Goal: Task Accomplishment & Management: Use online tool/utility

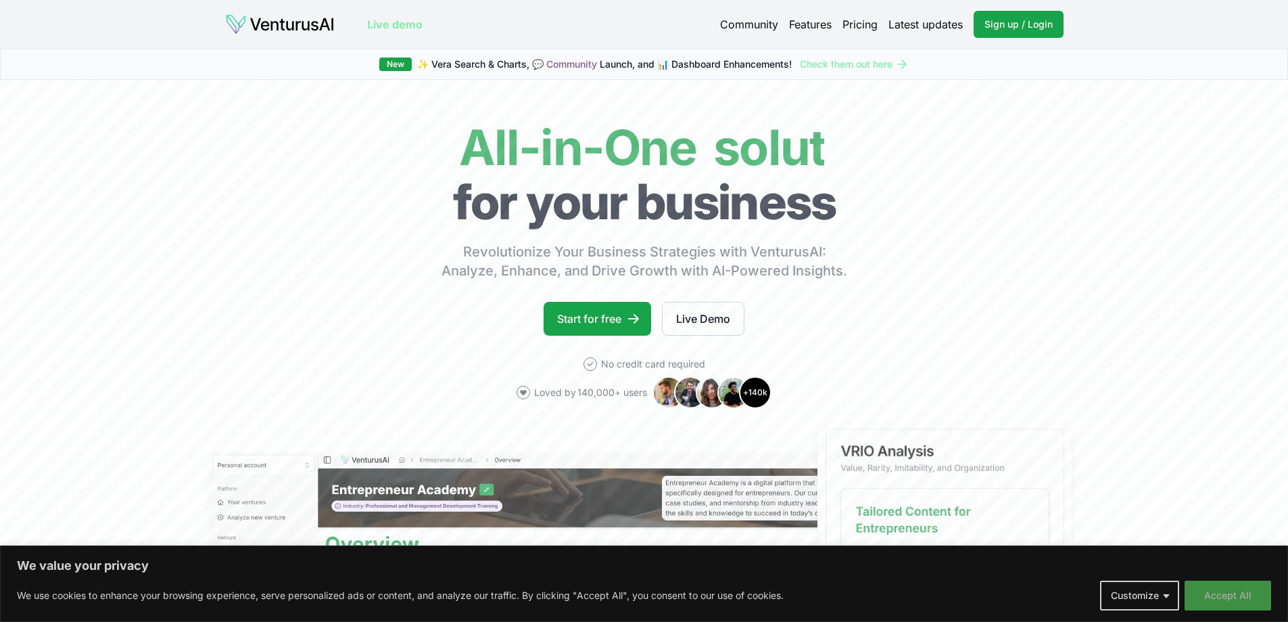
click at [1199, 596] on button "Accept All" at bounding box center [1228, 595] width 87 height 30
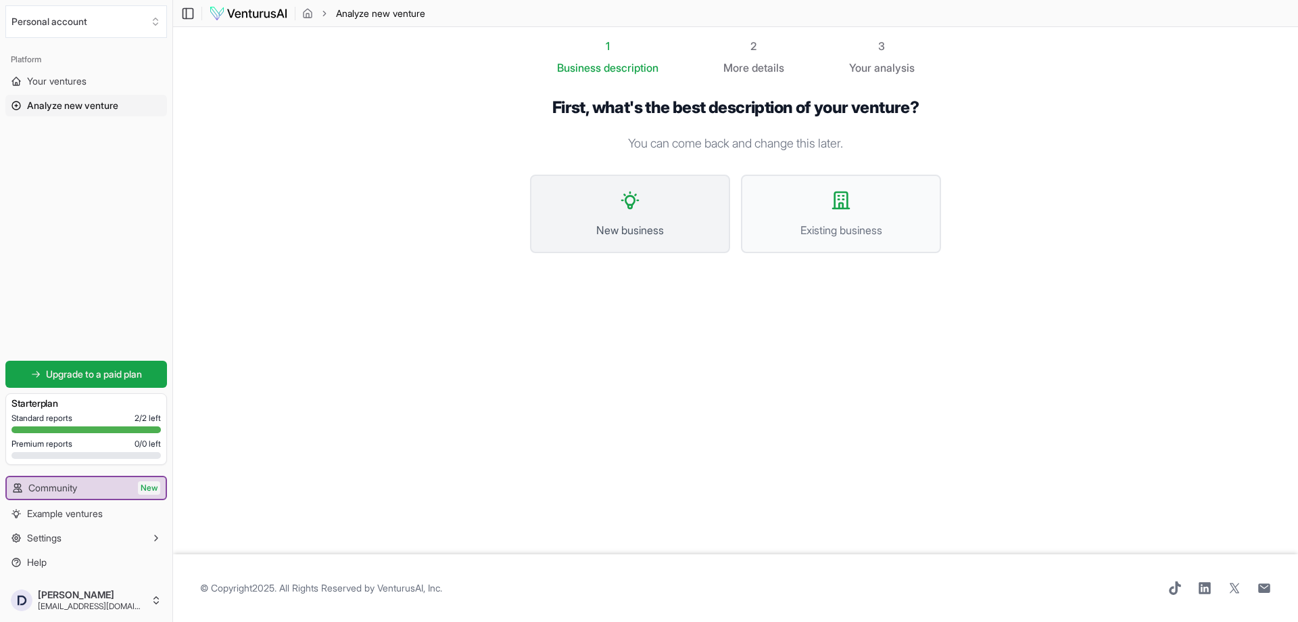
click at [649, 234] on span "New business" at bounding box center [630, 230] width 170 height 16
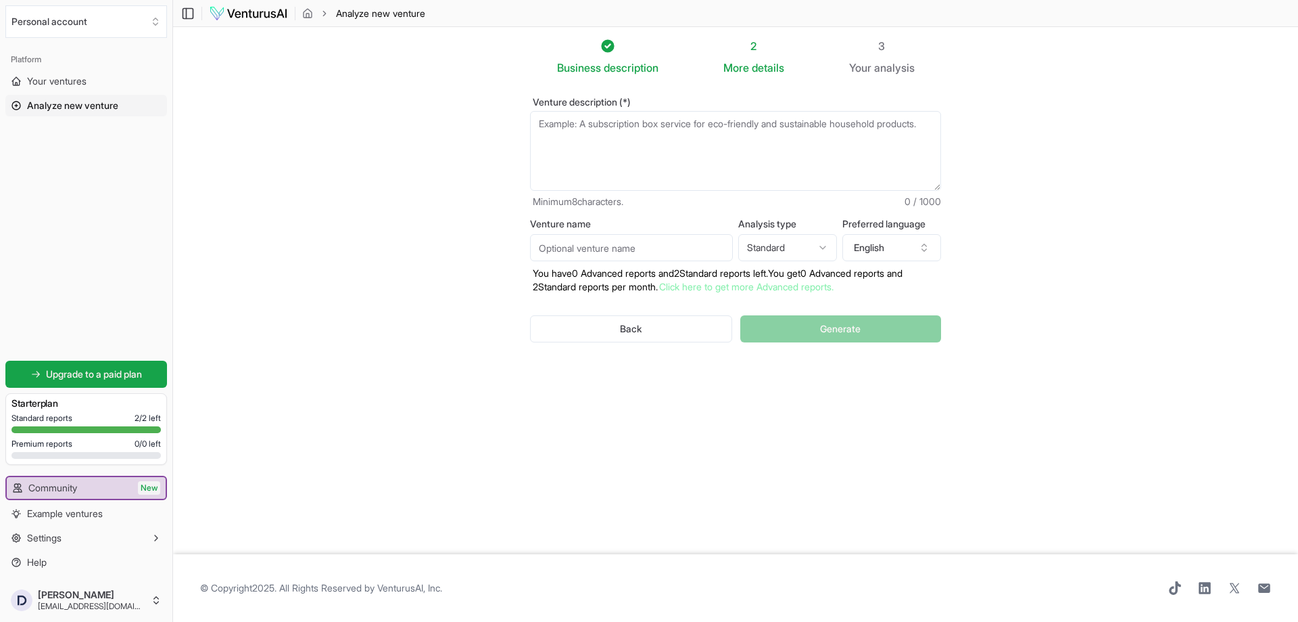
click at [617, 145] on textarea "Venture description (*)" at bounding box center [735, 151] width 411 height 80
click at [307, 235] on section "Business description 2 More details 3 Your analysis Venture description (*) Min…" at bounding box center [735, 290] width 1125 height 527
click at [1039, 91] on section "Business description 2 More details 3 Your analysis Venture description (*) Min…" at bounding box center [735, 290] width 1125 height 527
click at [684, 150] on textarea "Venture description (*)" at bounding box center [735, 151] width 411 height 80
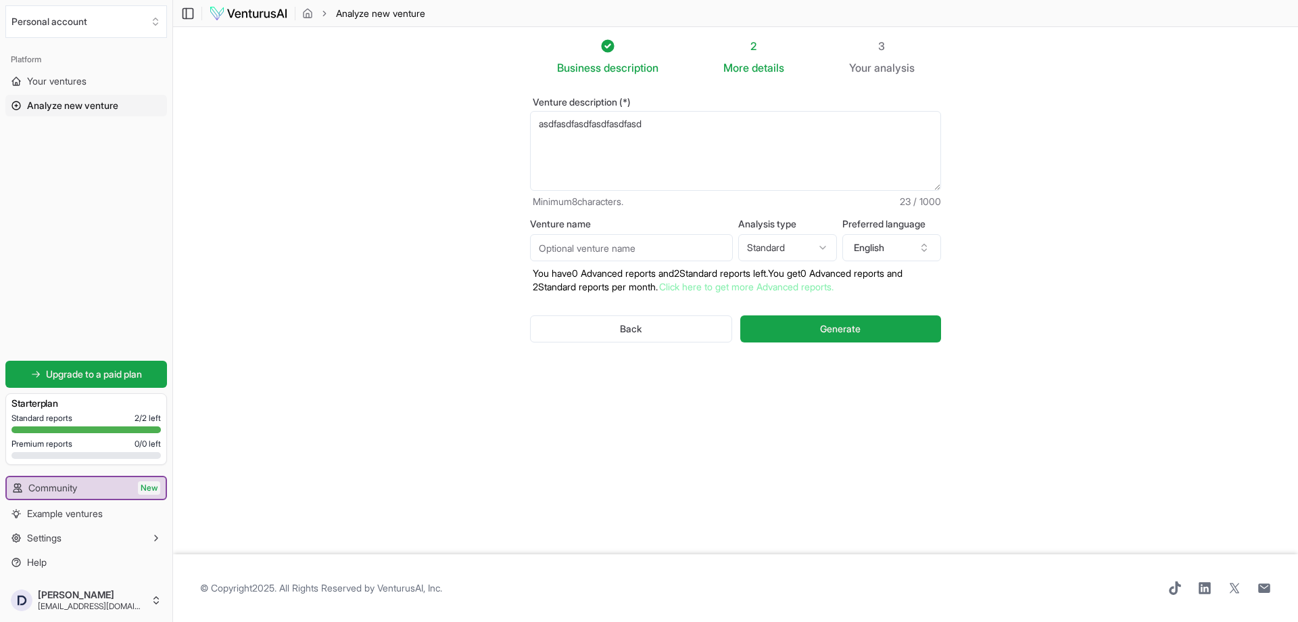
type textarea "asdfasdfasdfasdfasdfasd"
click at [643, 245] on input "Venture name" at bounding box center [631, 247] width 203 height 27
type input "asdfasdfasdfasdf"
click at [782, 248] on html "We value your privacy We use cookies to enhance your browsing experience, serve…" at bounding box center [649, 311] width 1298 height 622
click at [874, 252] on button "English" at bounding box center [892, 247] width 99 height 27
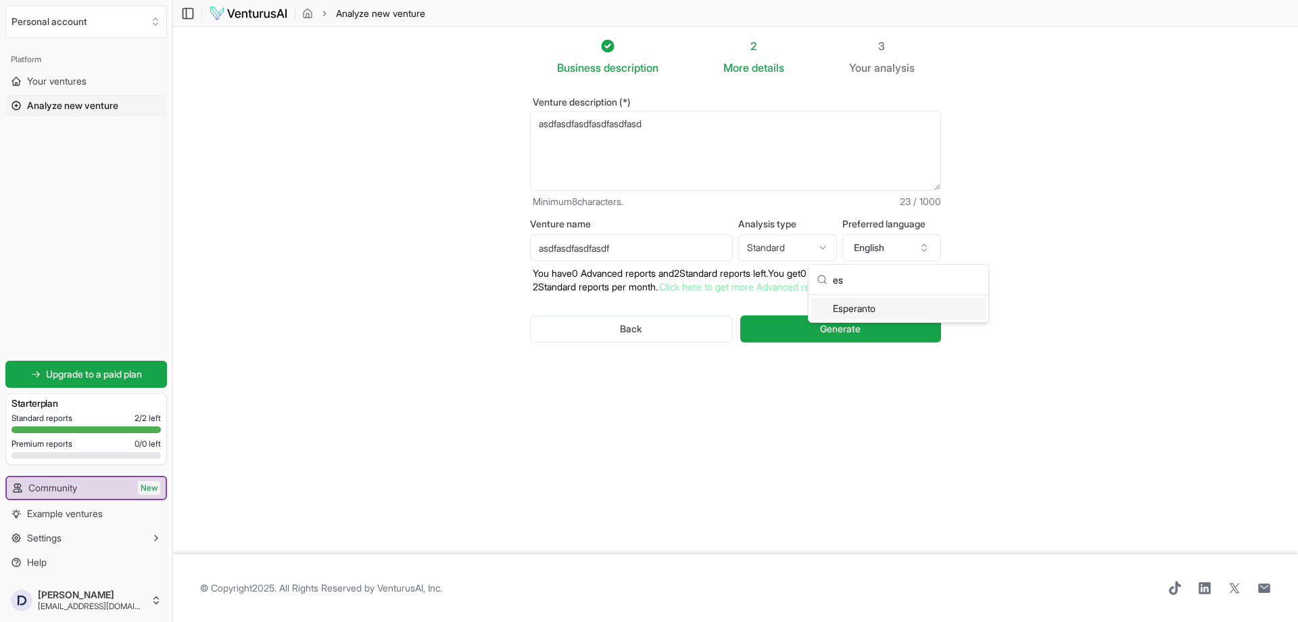
scroll to position [14, 0]
type input "e"
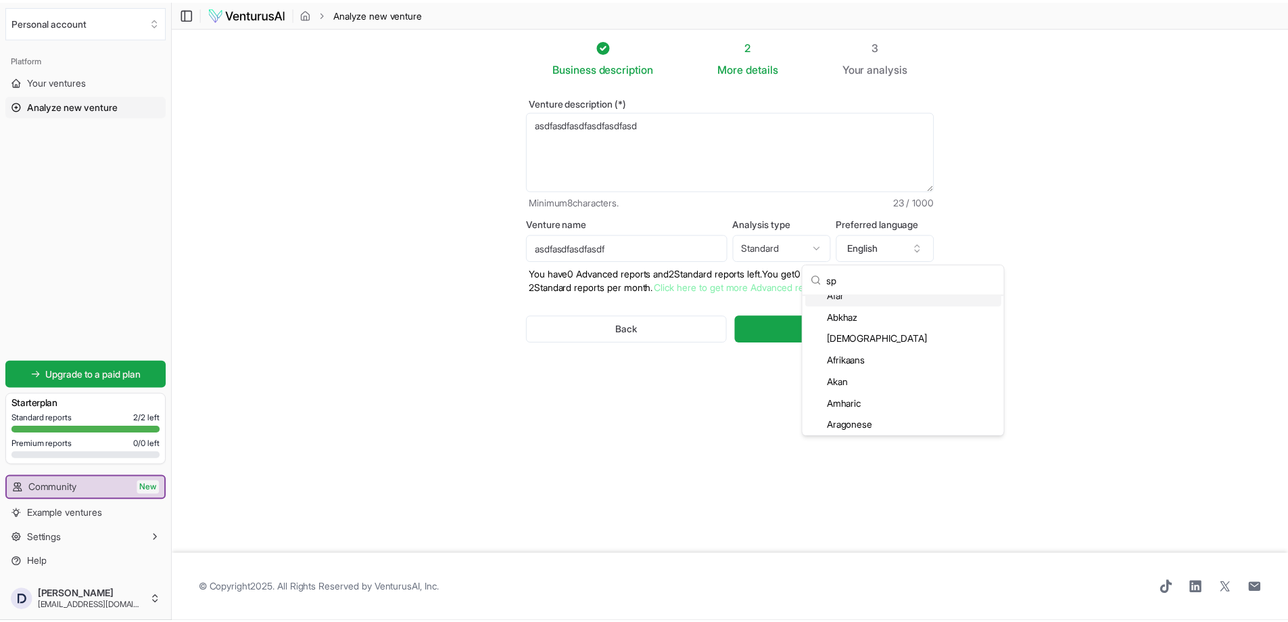
scroll to position [0, 0]
type input "span"
click at [850, 331] on div "Spanish" at bounding box center [899, 330] width 174 height 22
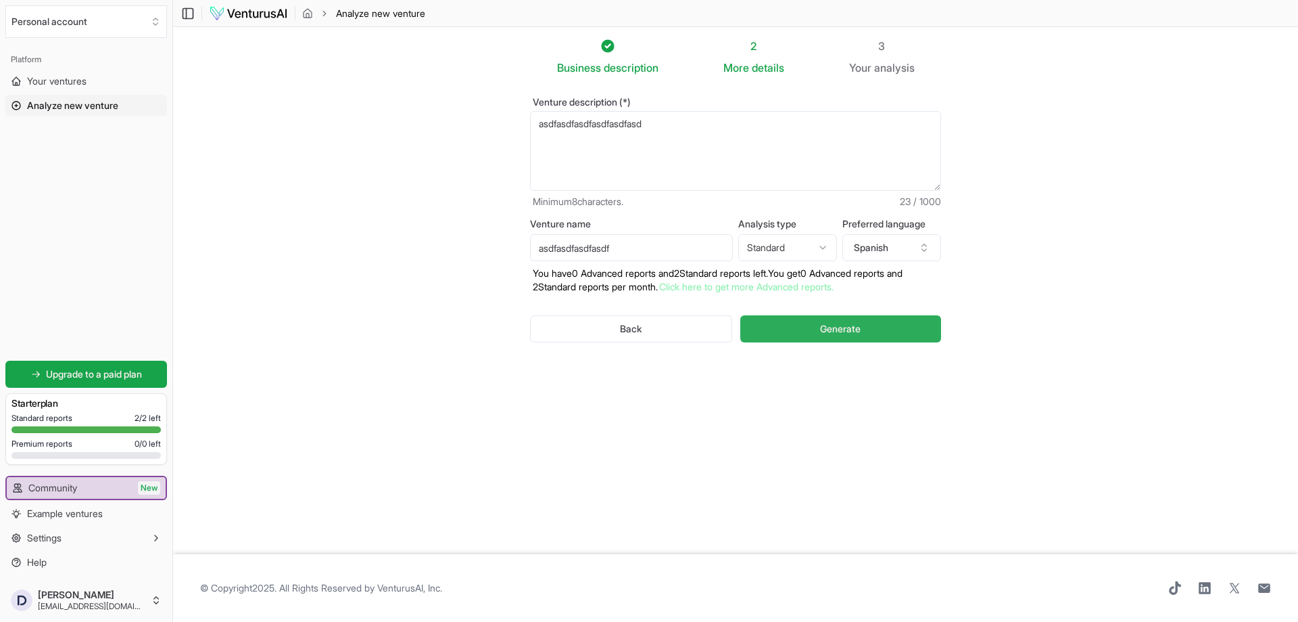
click at [863, 328] on button "Generate" at bounding box center [841, 328] width 201 height 27
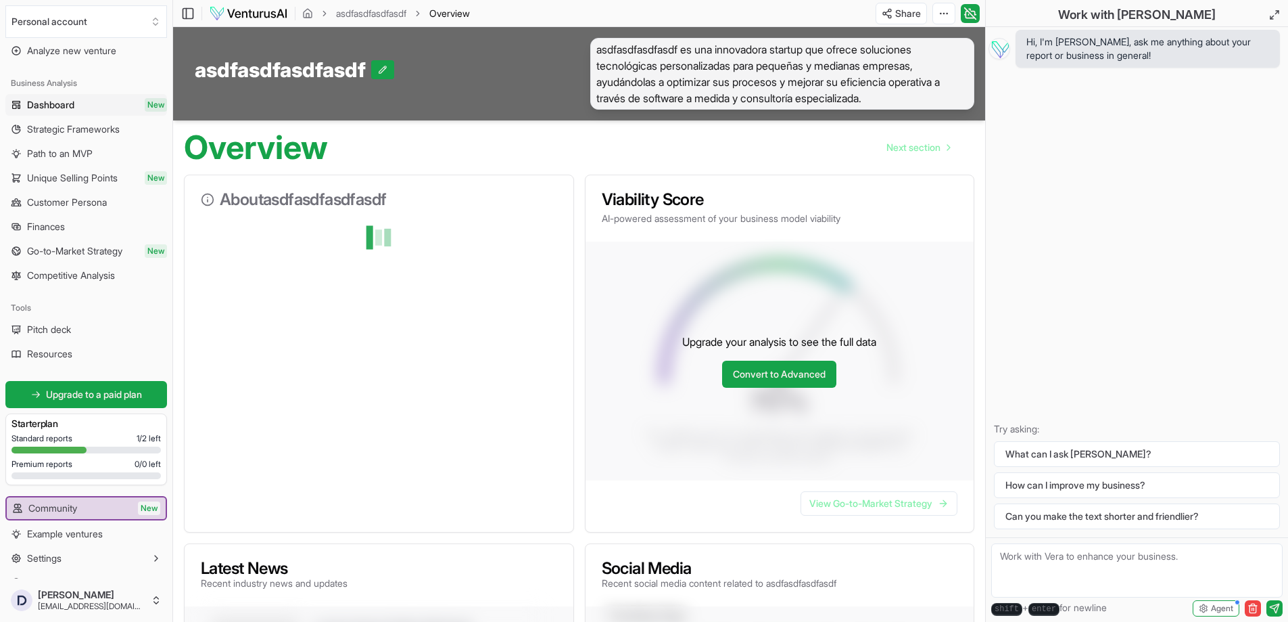
scroll to position [75, 0]
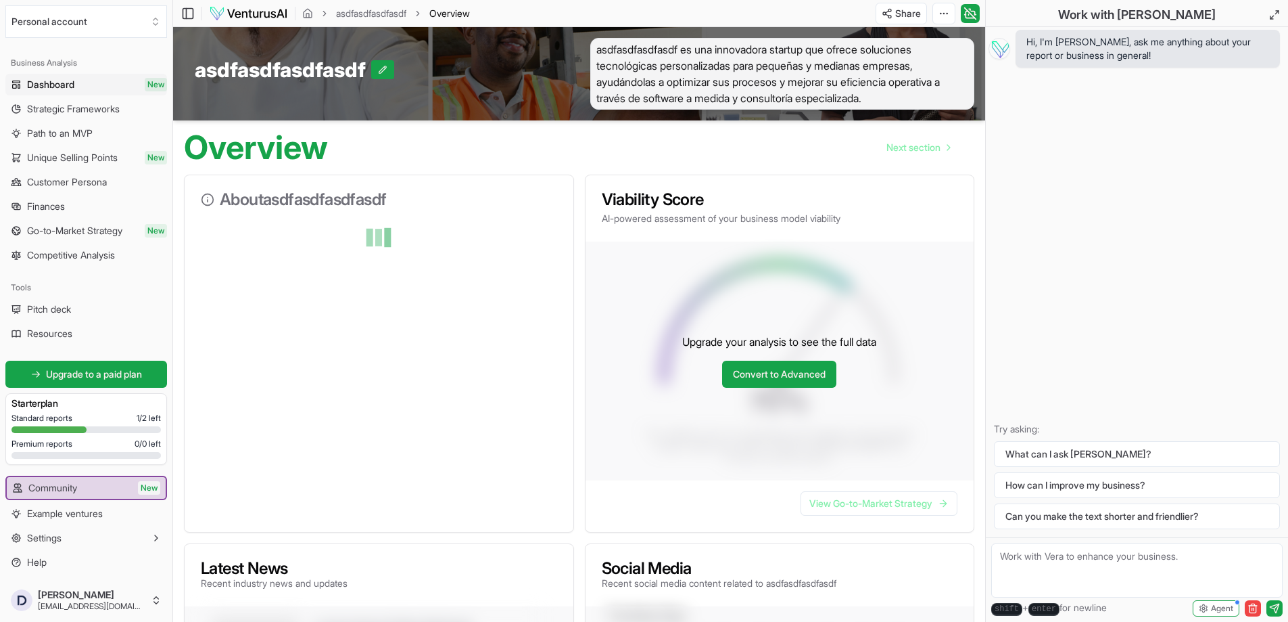
drag, startPoint x: 271, startPoint y: 273, endPoint x: 281, endPoint y: 267, distance: 12.1
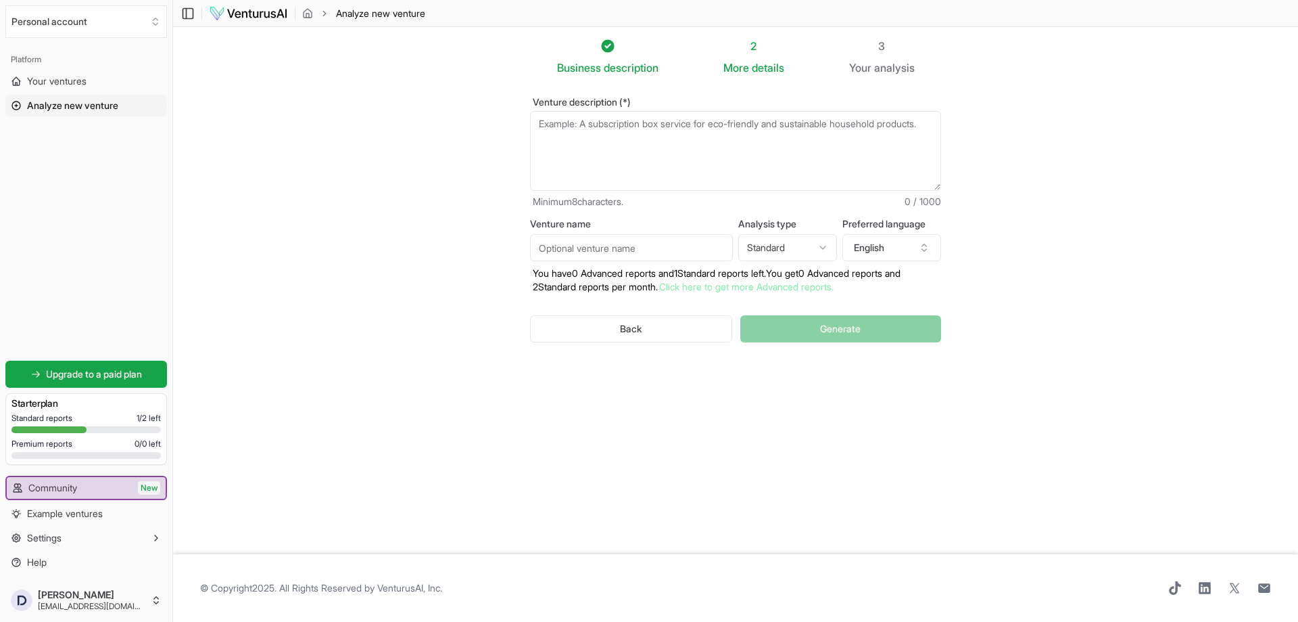
click at [682, 163] on textarea "Venture description (*)" at bounding box center [735, 151] width 411 height 80
click at [632, 237] on input "Venture name" at bounding box center [631, 247] width 203 height 27
drag, startPoint x: 577, startPoint y: 251, endPoint x: 484, endPoint y: 256, distance: 92.8
click at [486, 256] on section "Business description 2 More details 3 Your analysis Venture description (*) Min…" at bounding box center [735, 290] width 1125 height 527
drag, startPoint x: 542, startPoint y: 253, endPoint x: 536, endPoint y: 252, distance: 6.8
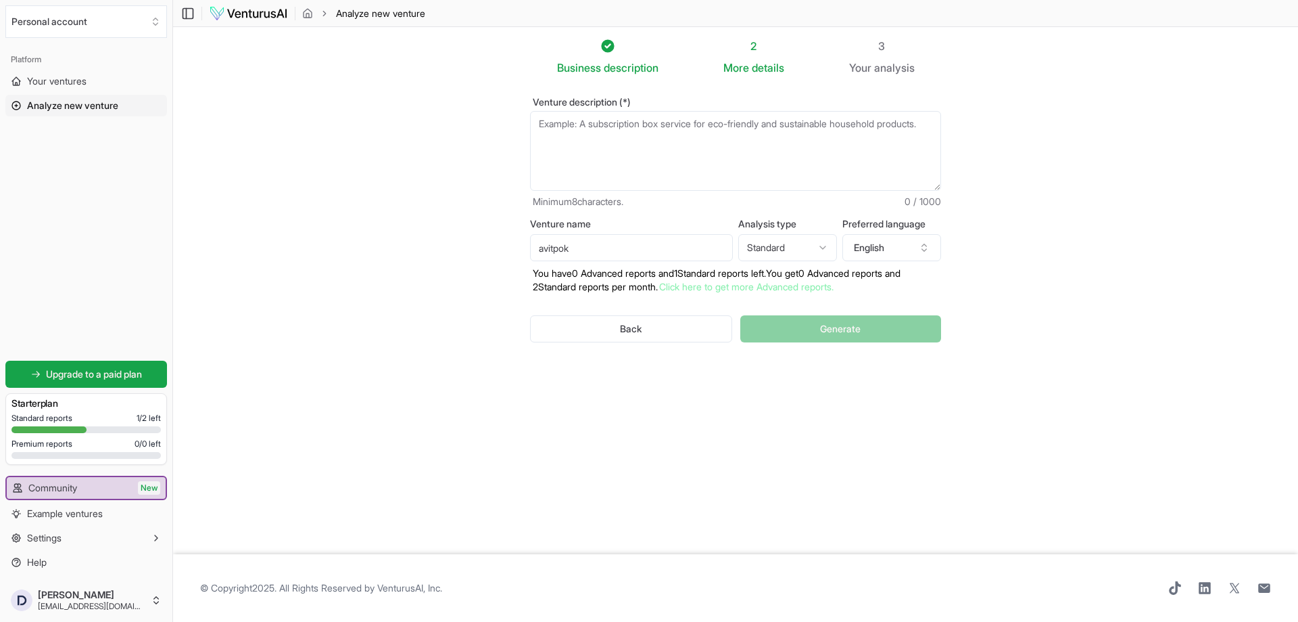
click at [536, 252] on input "avitpok" at bounding box center [631, 247] width 203 height 27
type input "Avitpok"
click at [502, 310] on section "Business description 2 More details 3 Your analysis Venture description (*) Min…" at bounding box center [735, 290] width 1125 height 527
click at [883, 243] on button "English" at bounding box center [892, 247] width 99 height 27
type input "spani"
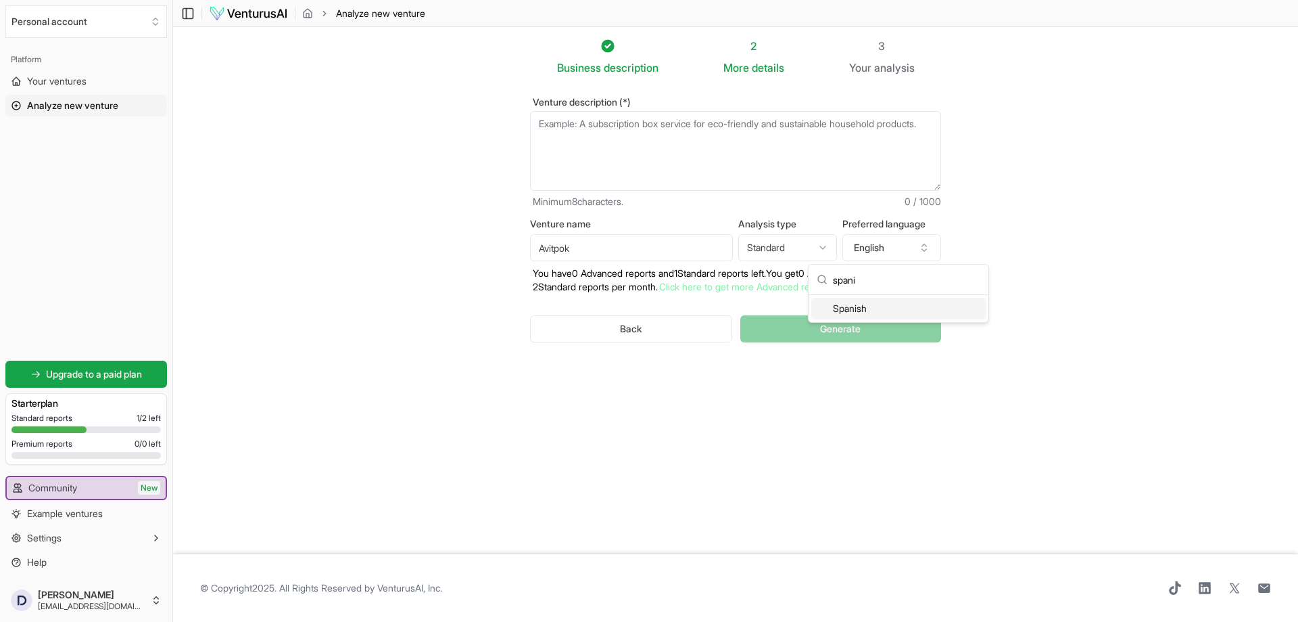
click at [853, 306] on div "Spanish" at bounding box center [899, 309] width 174 height 22
click at [679, 147] on textarea "Venture description (*)" at bounding box center [735, 151] width 411 height 80
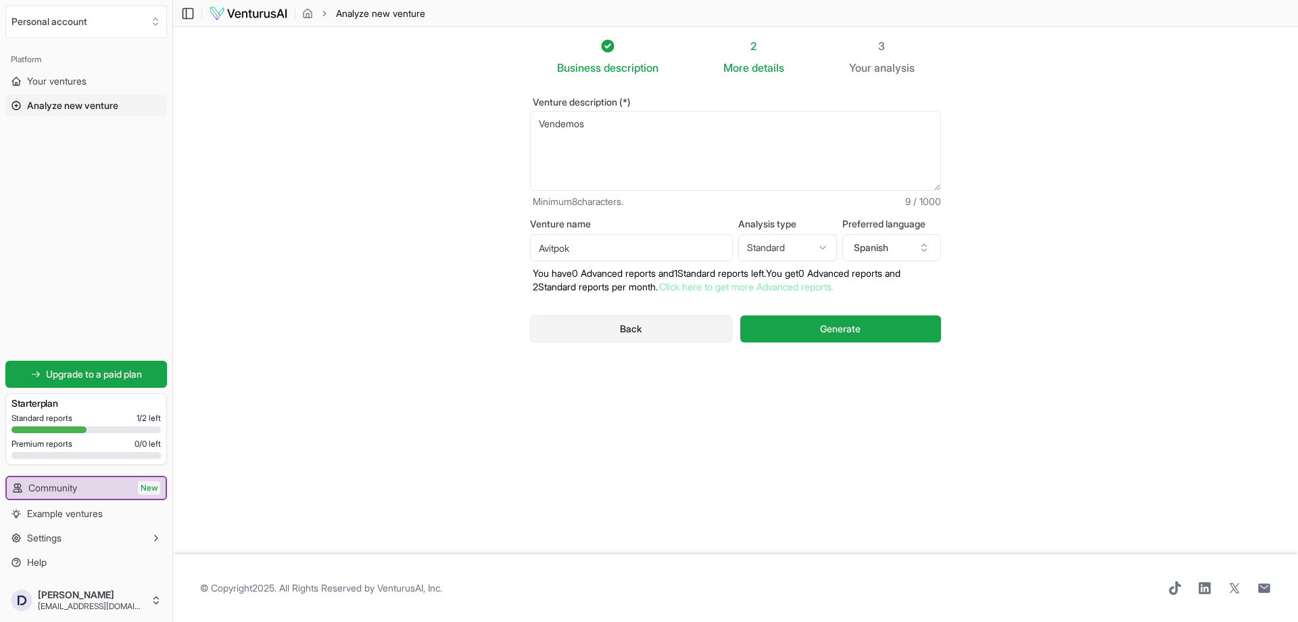
type textarea "Vendemos"
click at [673, 325] on button "Back" at bounding box center [631, 328] width 202 height 27
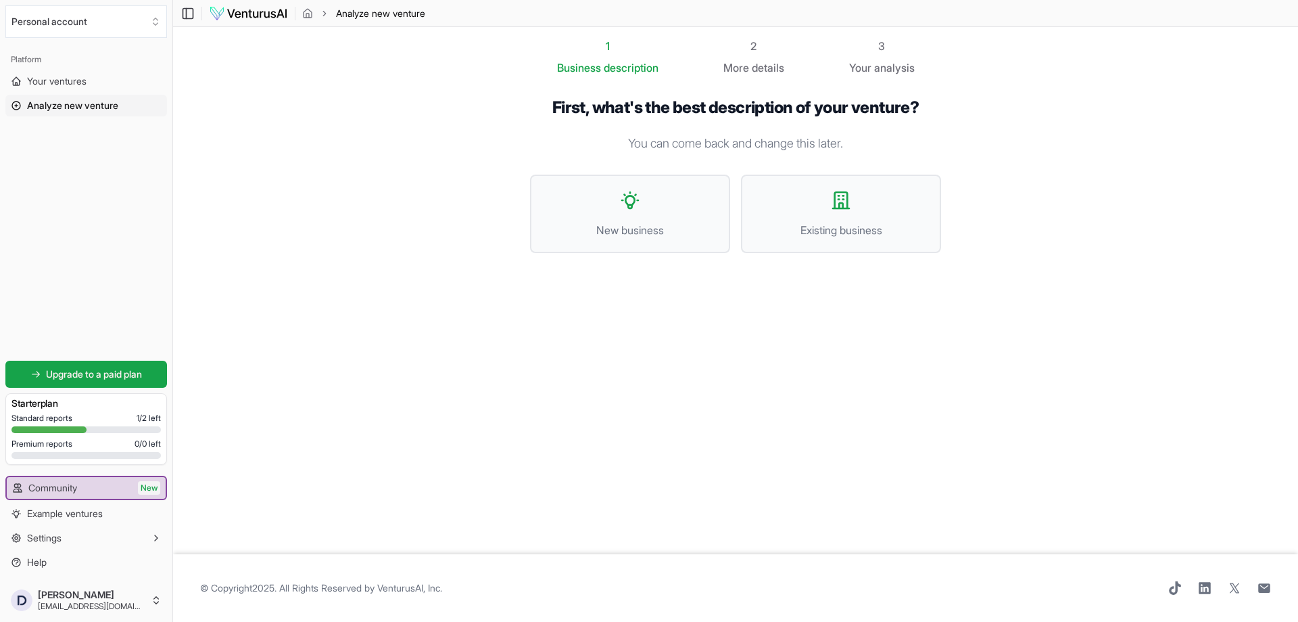
drag, startPoint x: 594, startPoint y: 52, endPoint x: 596, endPoint y: 81, distance: 29.2
click at [595, 53] on div "1" at bounding box center [607, 46] width 101 height 16
drag, startPoint x: 662, startPoint y: 145, endPoint x: 869, endPoint y: 147, distance: 207.0
click at [856, 153] on div "First, what's the best description of your venture? You can come back and chang…" at bounding box center [735, 185] width 411 height 177
click at [840, 139] on p "You can come back and change this later." at bounding box center [735, 143] width 411 height 19
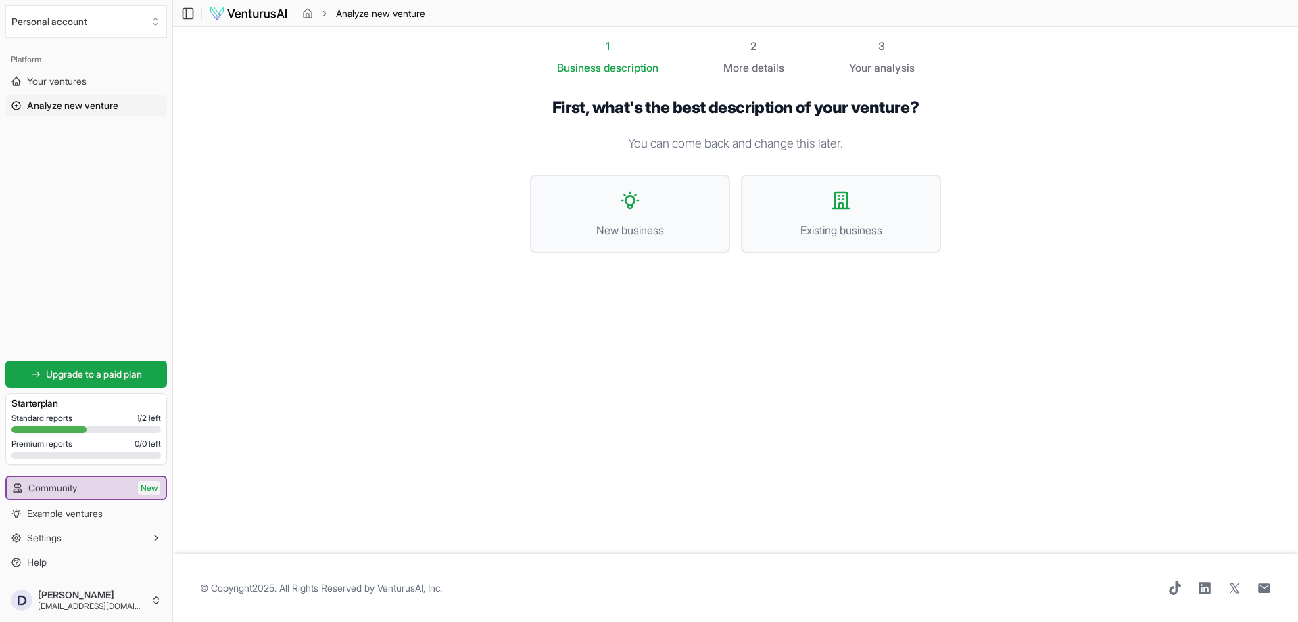
click at [556, 408] on div "1 Business description 2 More details 3 Your analysis First, what's the best de…" at bounding box center [736, 281] width 454 height 487
click at [868, 204] on button "Existing business" at bounding box center [841, 213] width 200 height 78
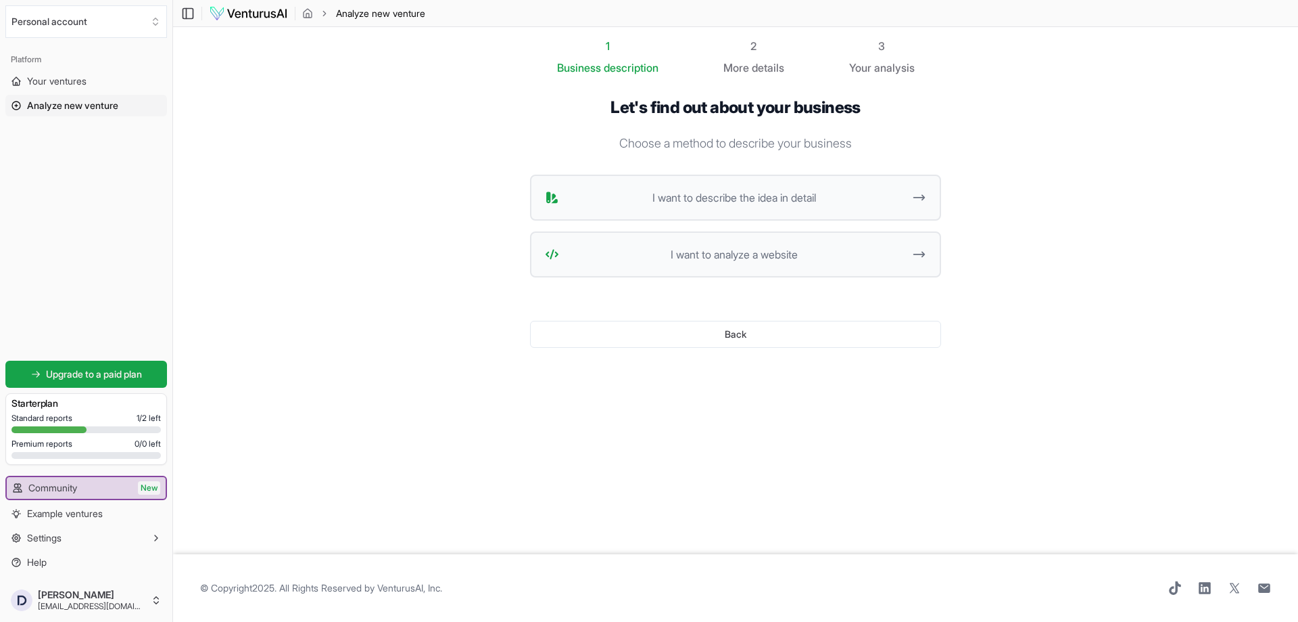
click at [78, 410] on div "Starter plan" at bounding box center [85, 403] width 149 height 19
click at [65, 427] on div at bounding box center [48, 429] width 75 height 7
click at [103, 360] on link "Upgrade to a paid plan" at bounding box center [86, 373] width 162 height 27
click at [48, 85] on span "Your ventures" at bounding box center [57, 81] width 60 height 14
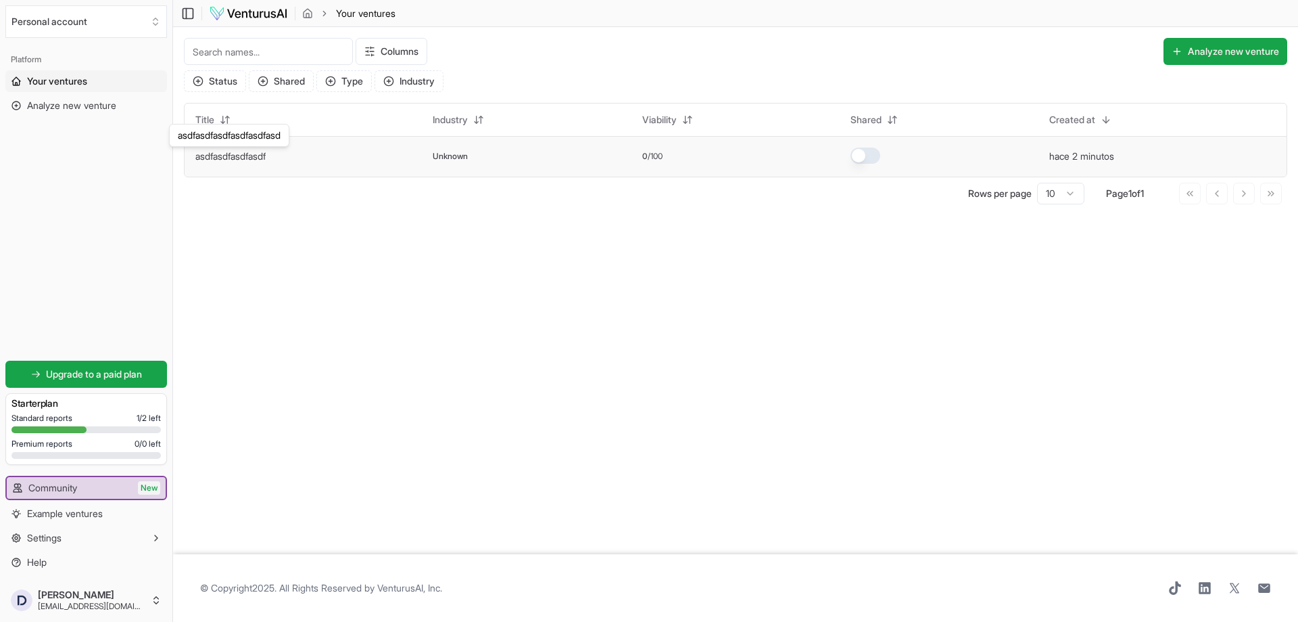
click at [254, 153] on link "asdfasdfasdfasdf" at bounding box center [230, 155] width 70 height 11
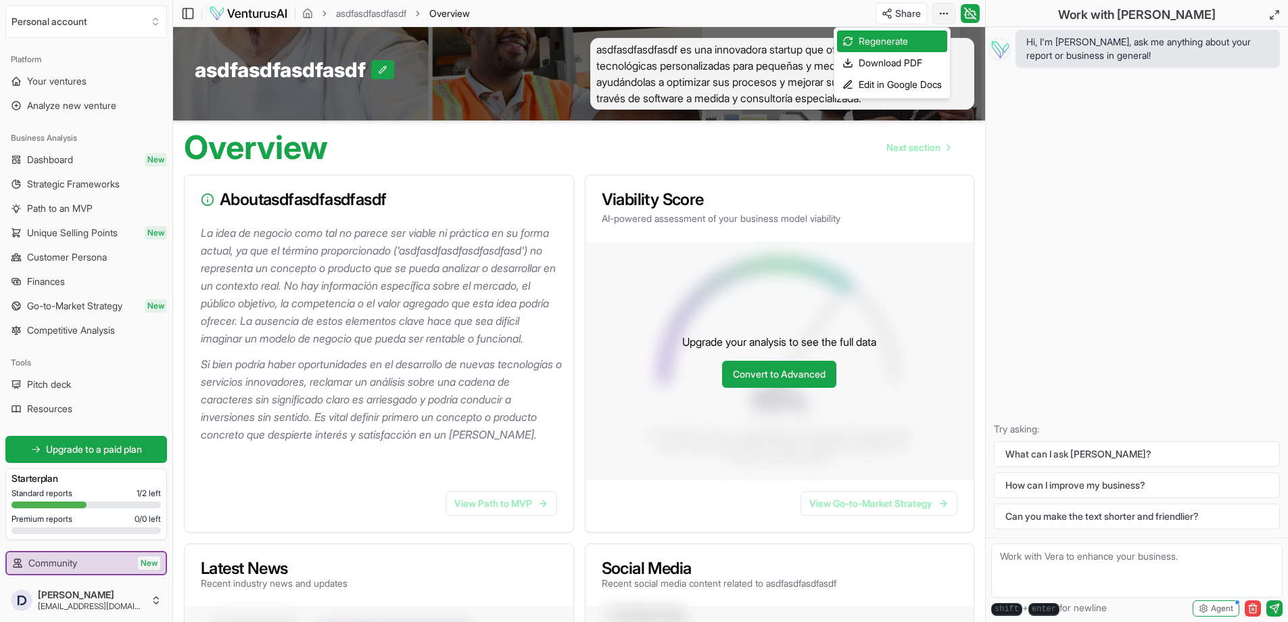
click at [947, 10] on html "We value your privacy We use cookies to enhance your browsing experience, serve…" at bounding box center [644, 311] width 1288 height 622
click at [576, 235] on html "We value your privacy We use cookies to enhance your browsing experience, serve…" at bounding box center [644, 311] width 1288 height 622
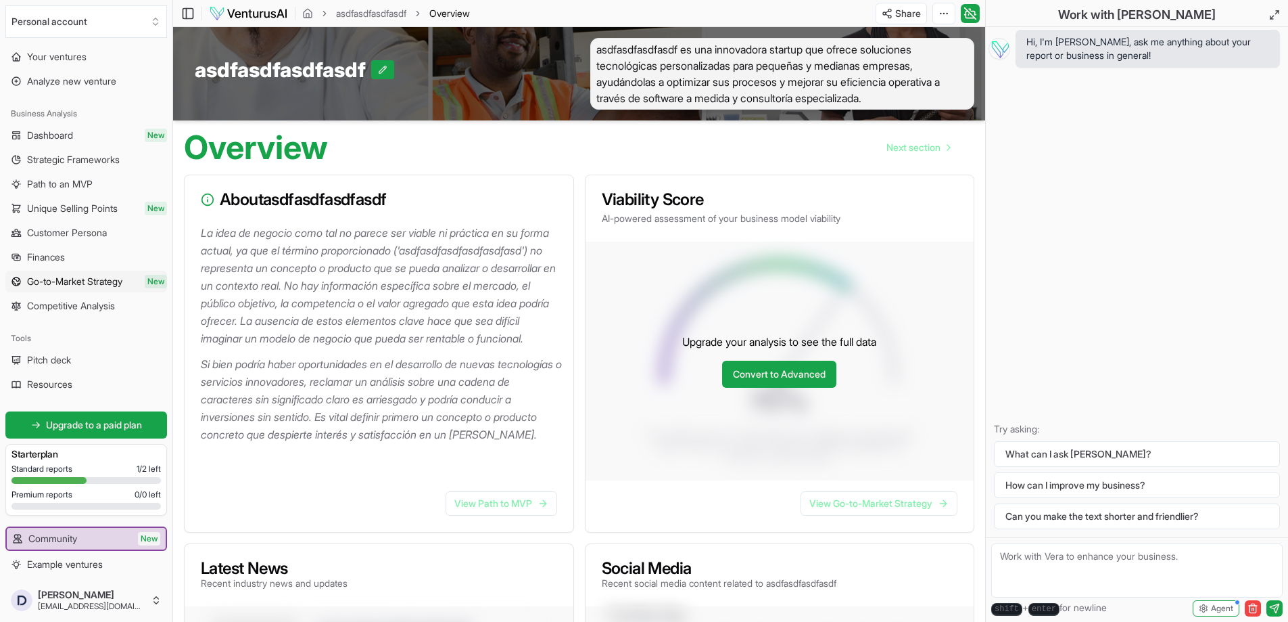
scroll to position [75, 0]
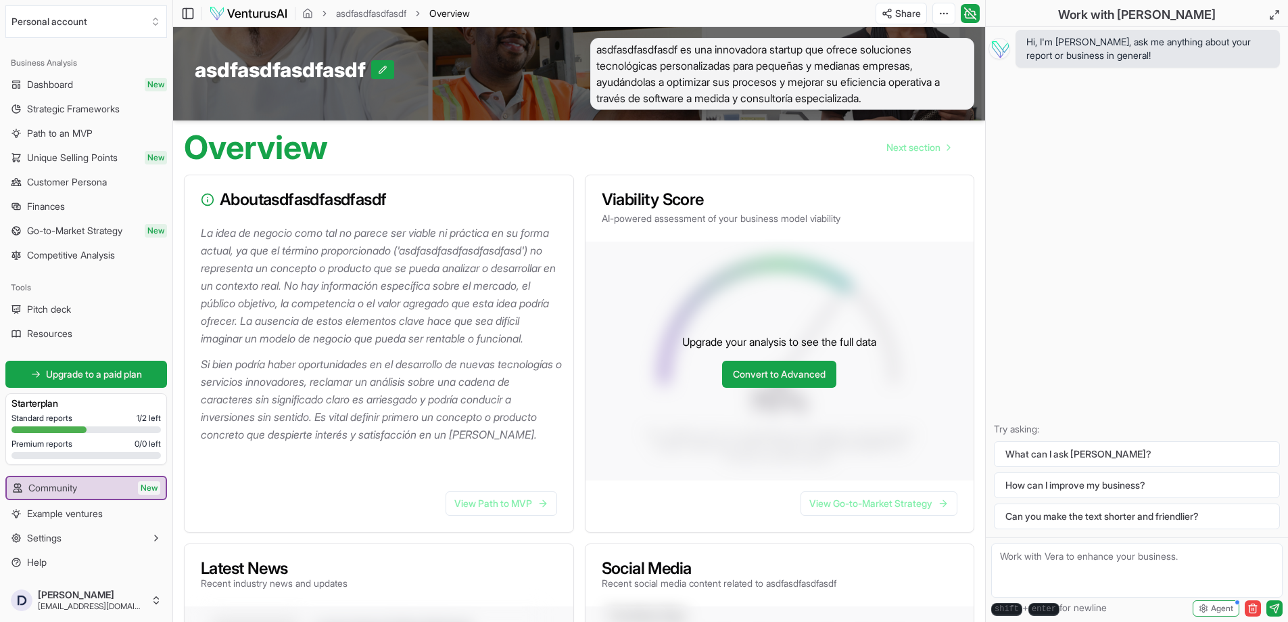
click at [93, 403] on h3 "Starter plan" at bounding box center [85, 403] width 149 height 14
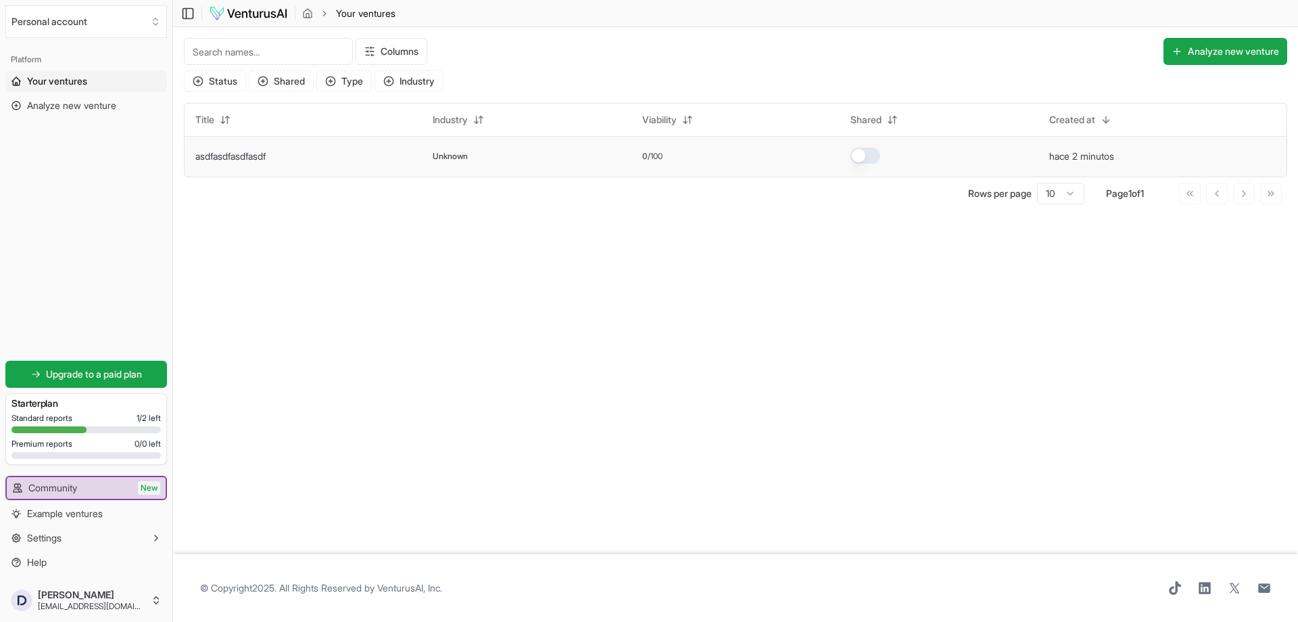
click at [1129, 164] on td "hace 2 minutos" at bounding box center [1163, 156] width 248 height 41
click at [1098, 158] on button "hace 2 minutos" at bounding box center [1082, 156] width 65 height 14
click at [1057, 281] on main "Toggle Sidebar Your ventures Your ventures Columns Analyze new venture Status S…" at bounding box center [735, 311] width 1125 height 622
click at [1193, 47] on button "Analyze new venture" at bounding box center [1226, 51] width 124 height 27
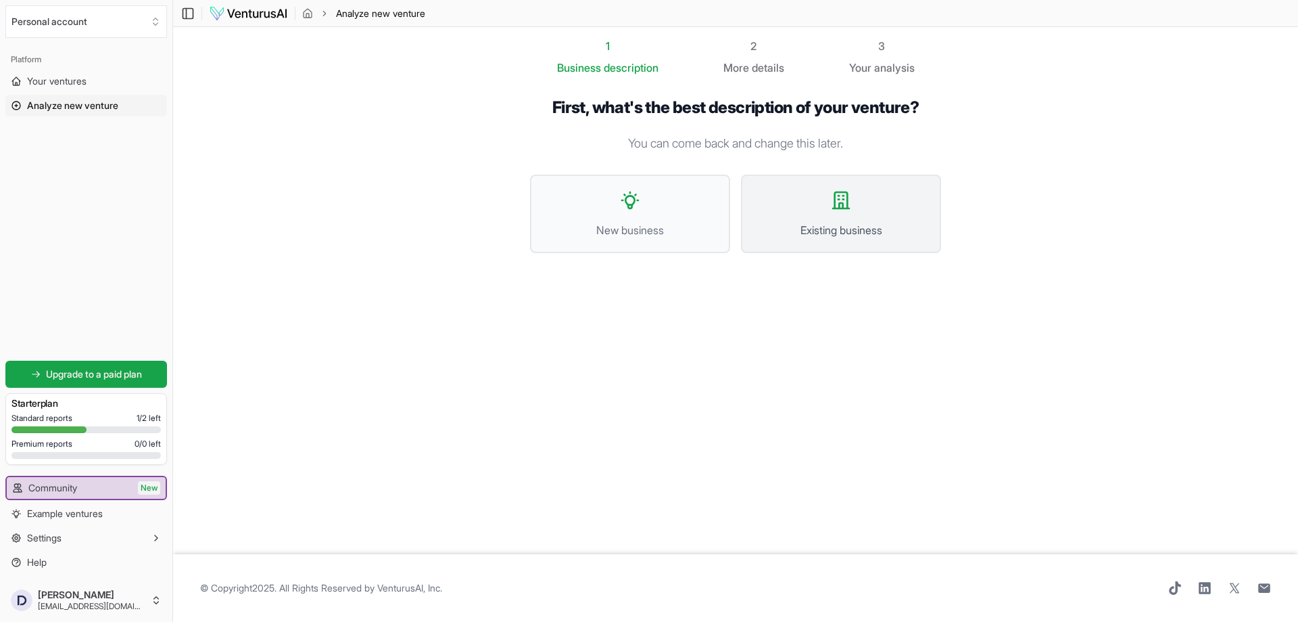
click at [866, 195] on button "Existing business" at bounding box center [841, 213] width 200 height 78
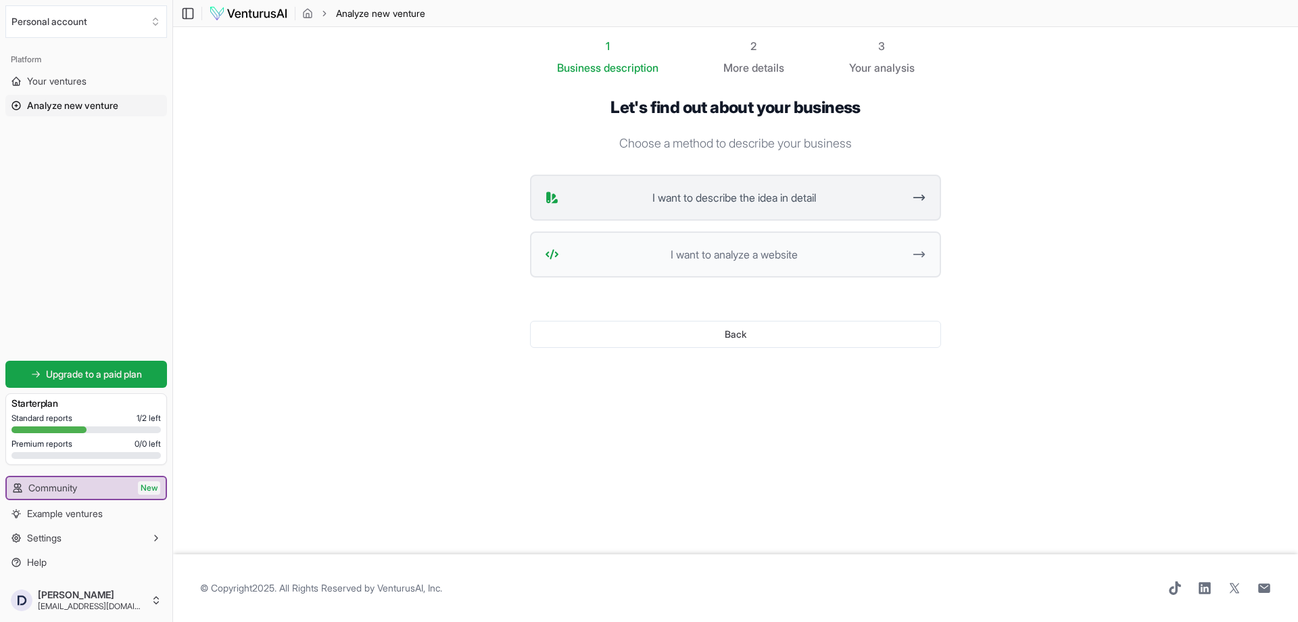
click at [824, 215] on button "I want to describe the idea in detail" at bounding box center [735, 197] width 411 height 46
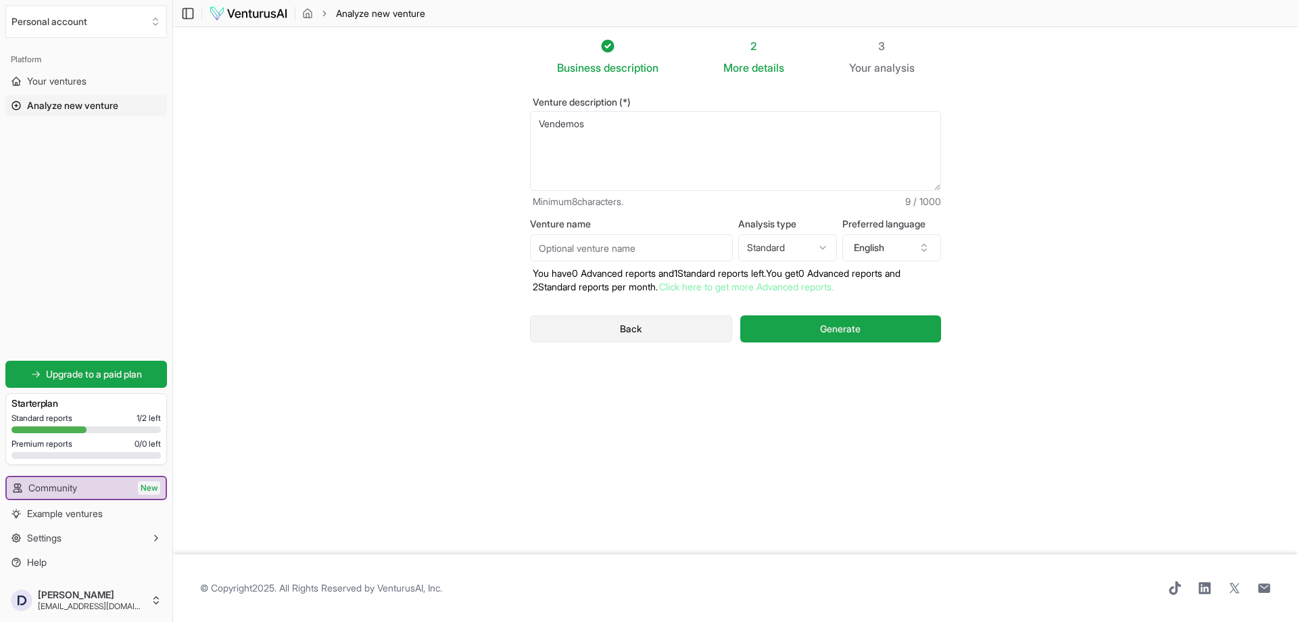
click at [618, 330] on button "Back" at bounding box center [631, 328] width 202 height 27
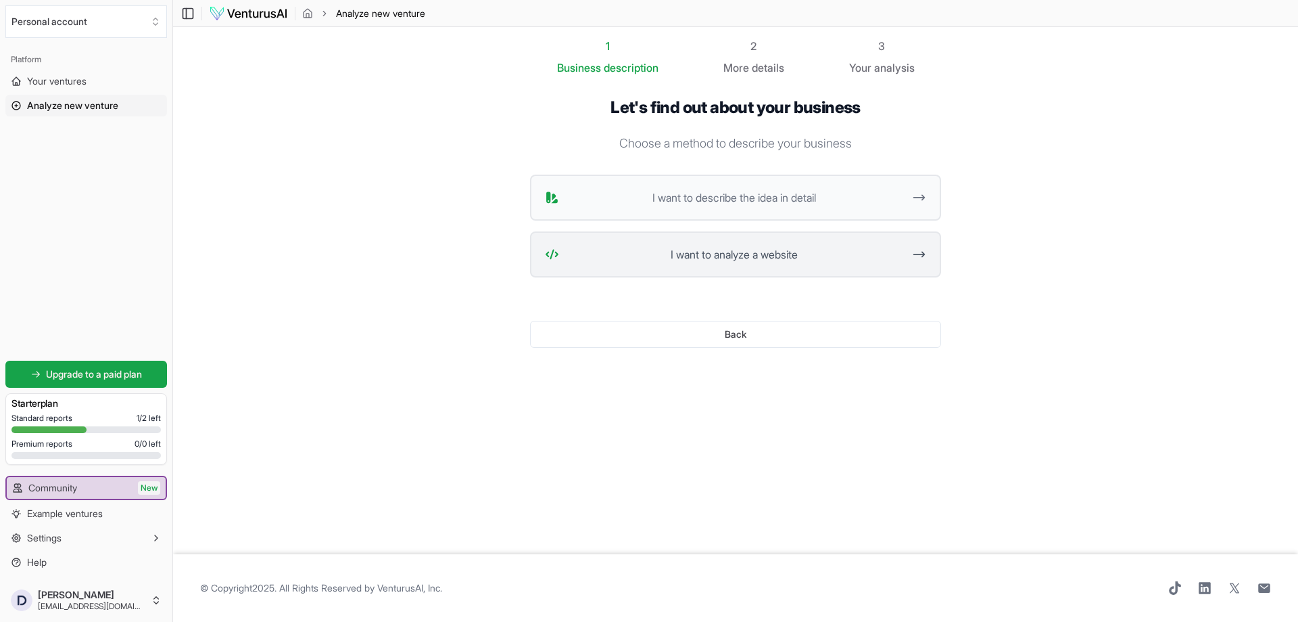
click at [638, 260] on span "I want to analyze a website" at bounding box center [734, 254] width 339 height 16
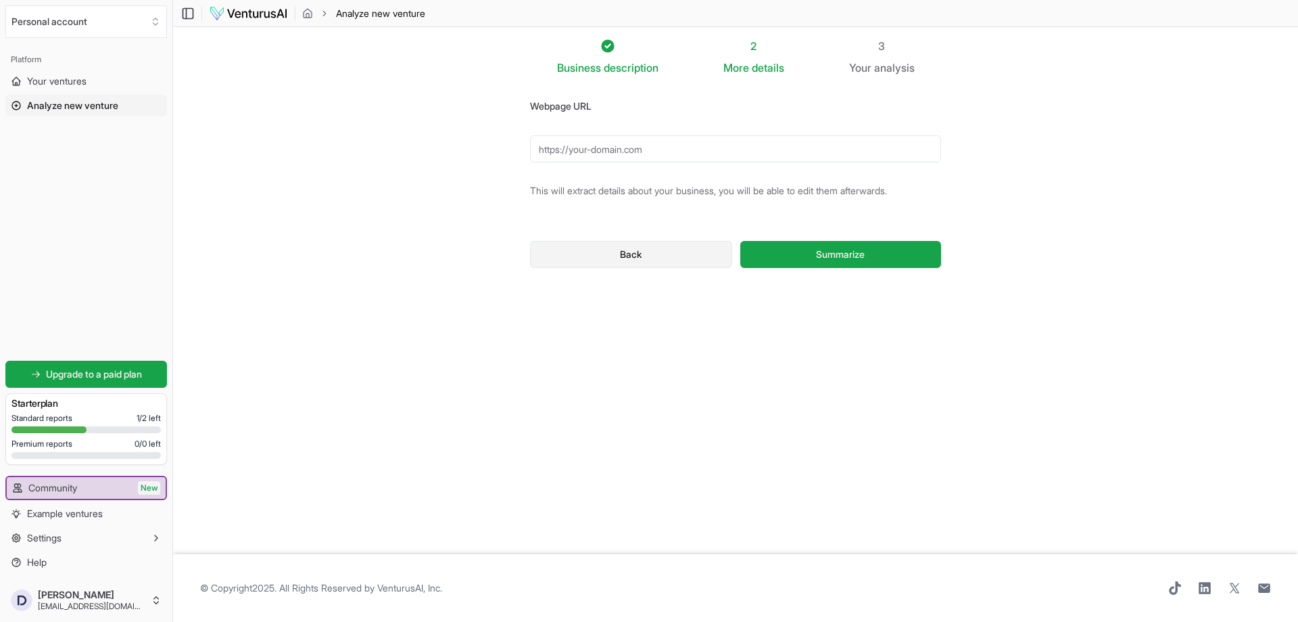
click at [704, 256] on button "Back" at bounding box center [631, 254] width 202 height 27
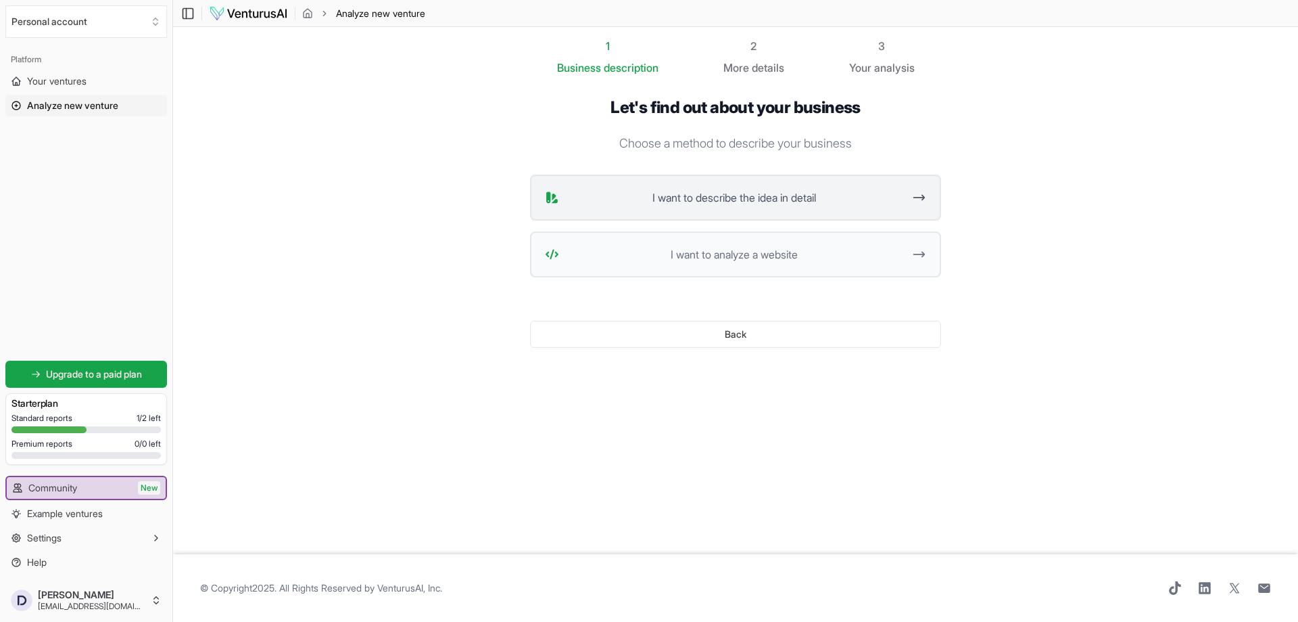
click at [776, 205] on span "I want to describe the idea in detail" at bounding box center [734, 197] width 339 height 16
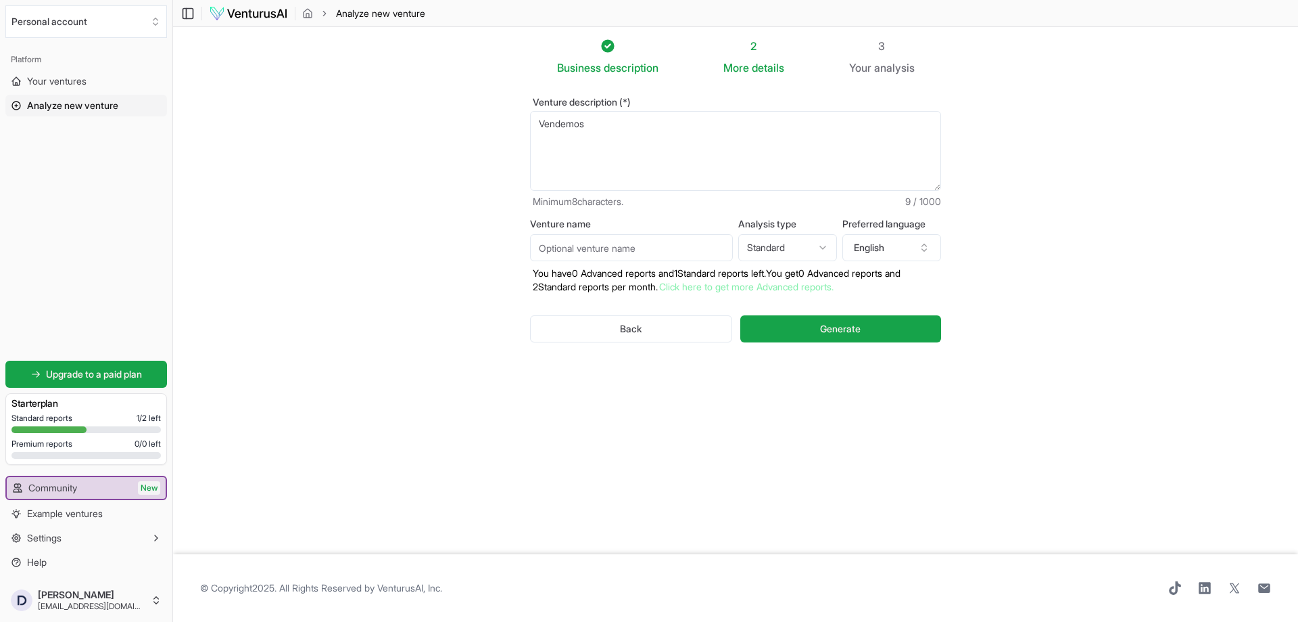
click at [709, 174] on textarea "Vendemos" at bounding box center [735, 151] width 411 height 80
drag, startPoint x: 408, startPoint y: 136, endPoint x: 392, endPoint y: 135, distance: 16.3
click at [395, 135] on section "Business description 2 More details 3 Your analysis Venture description (*) Ven…" at bounding box center [735, 290] width 1125 height 527
type textarea "asdfasdasdfasdasdfasdf"
click at [611, 256] on input "Venture name" at bounding box center [631, 247] width 203 height 27
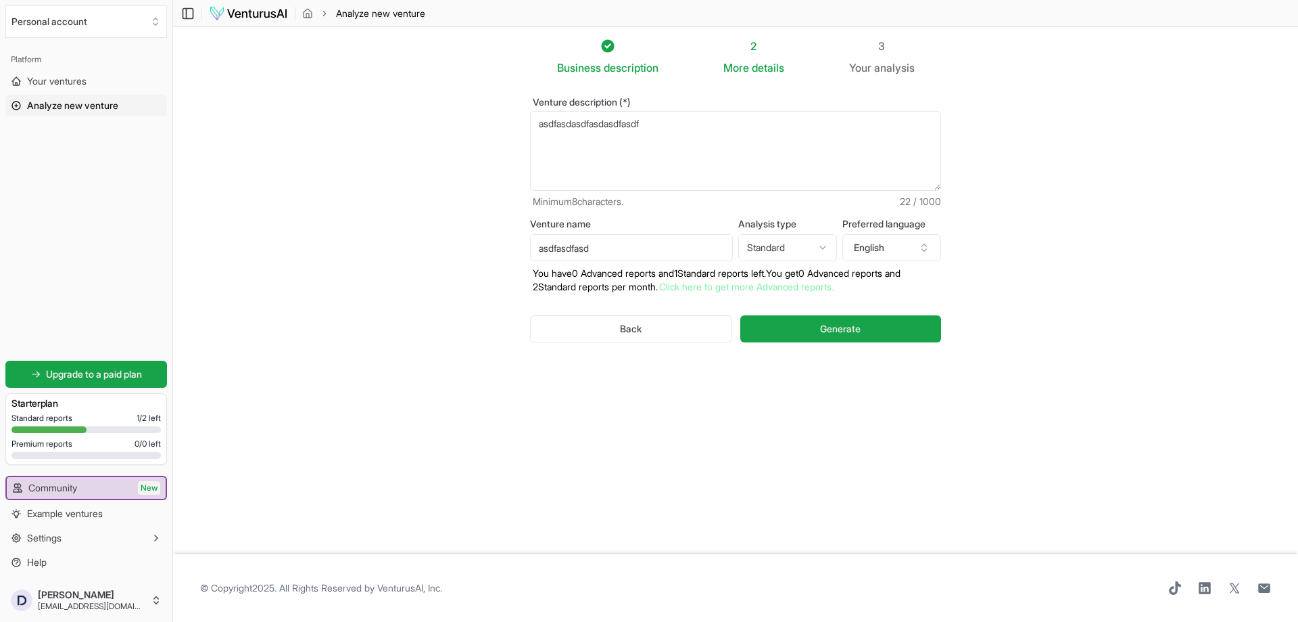
drag, startPoint x: 502, startPoint y: 255, endPoint x: 482, endPoint y: 256, distance: 21.0
click at [482, 256] on section "Business description 2 More details 3 Your analysis Venture description (*) asd…" at bounding box center [735, 290] width 1125 height 527
type input "prueba 2 negocio ya existente"
click at [889, 260] on button "English" at bounding box center [892, 247] width 99 height 27
type input "spani"
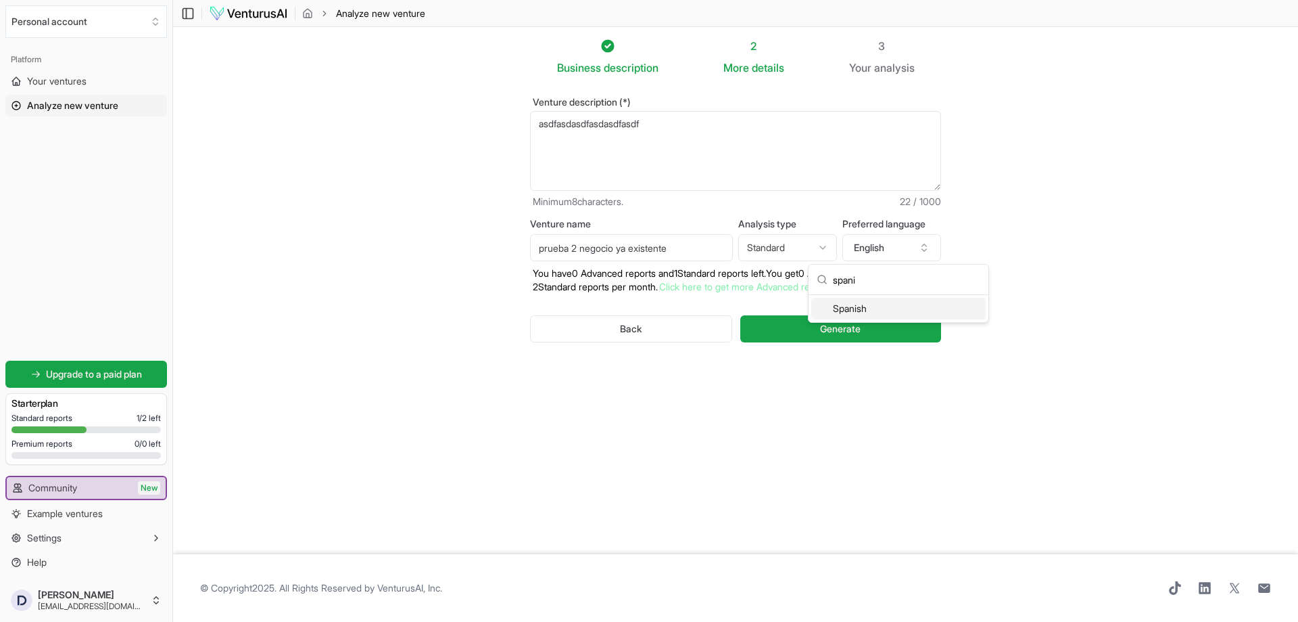
click at [858, 311] on div "Spanish" at bounding box center [899, 309] width 174 height 22
click at [837, 322] on span "Generate" at bounding box center [840, 329] width 41 height 14
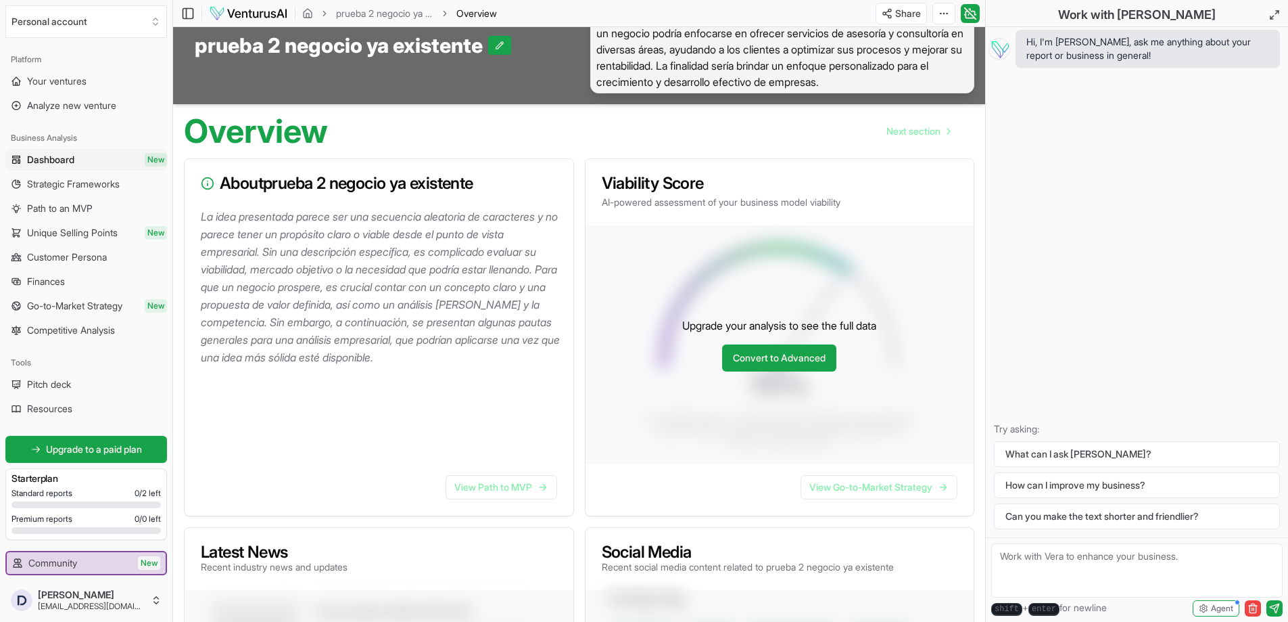
scroll to position [135, 0]
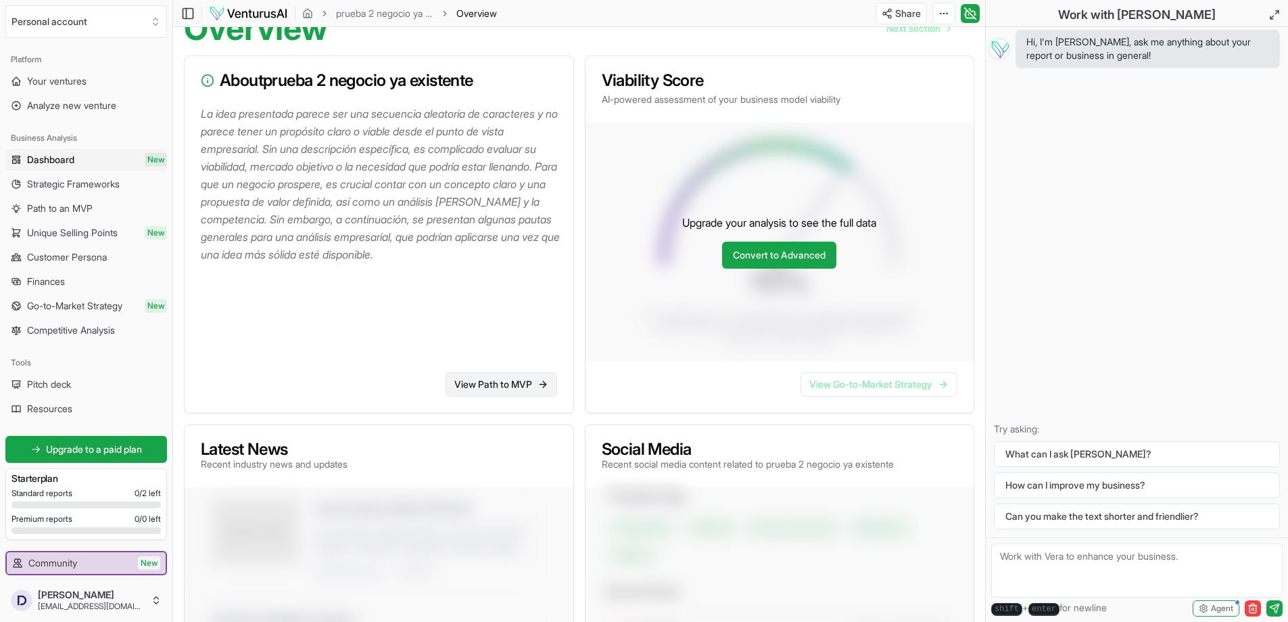
click at [509, 387] on link "View Path to MVP" at bounding box center [502, 384] width 112 height 24
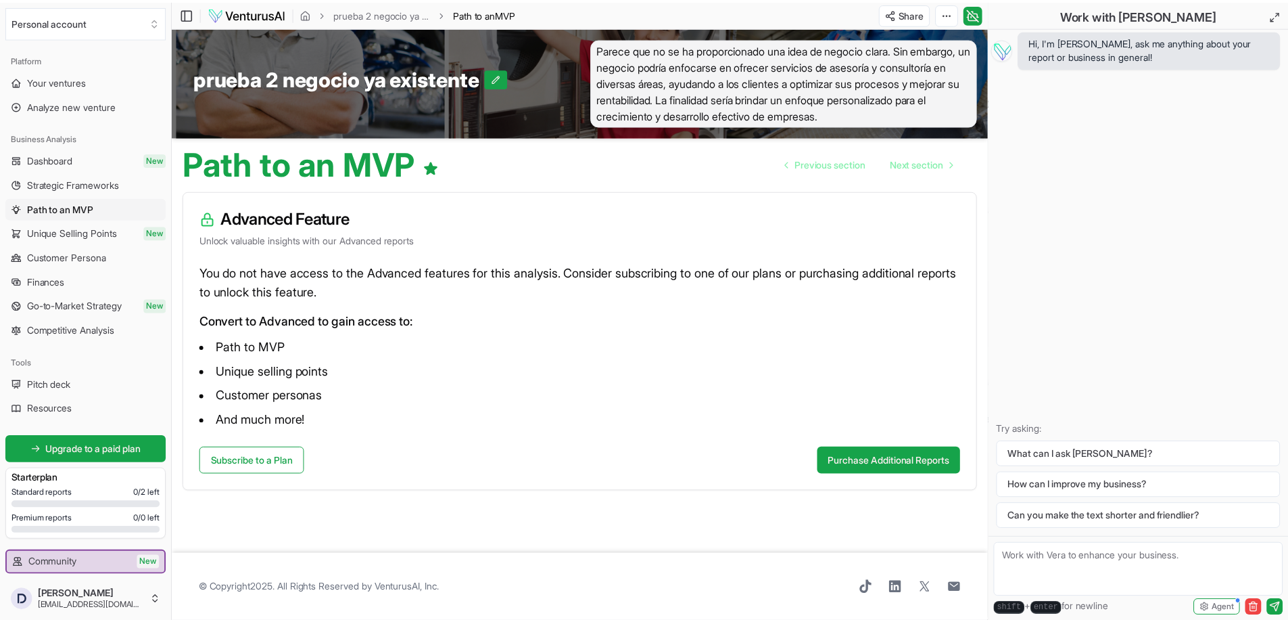
scroll to position [135, 0]
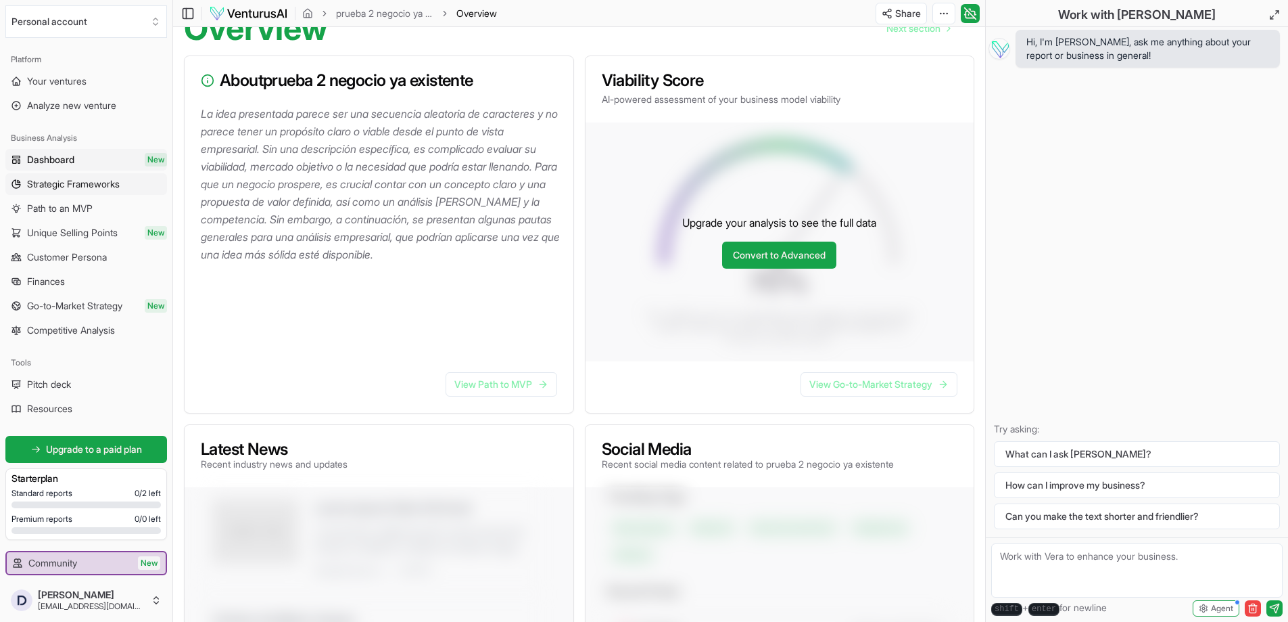
click at [99, 192] on link "Strategic Frameworks" at bounding box center [86, 184] width 162 height 22
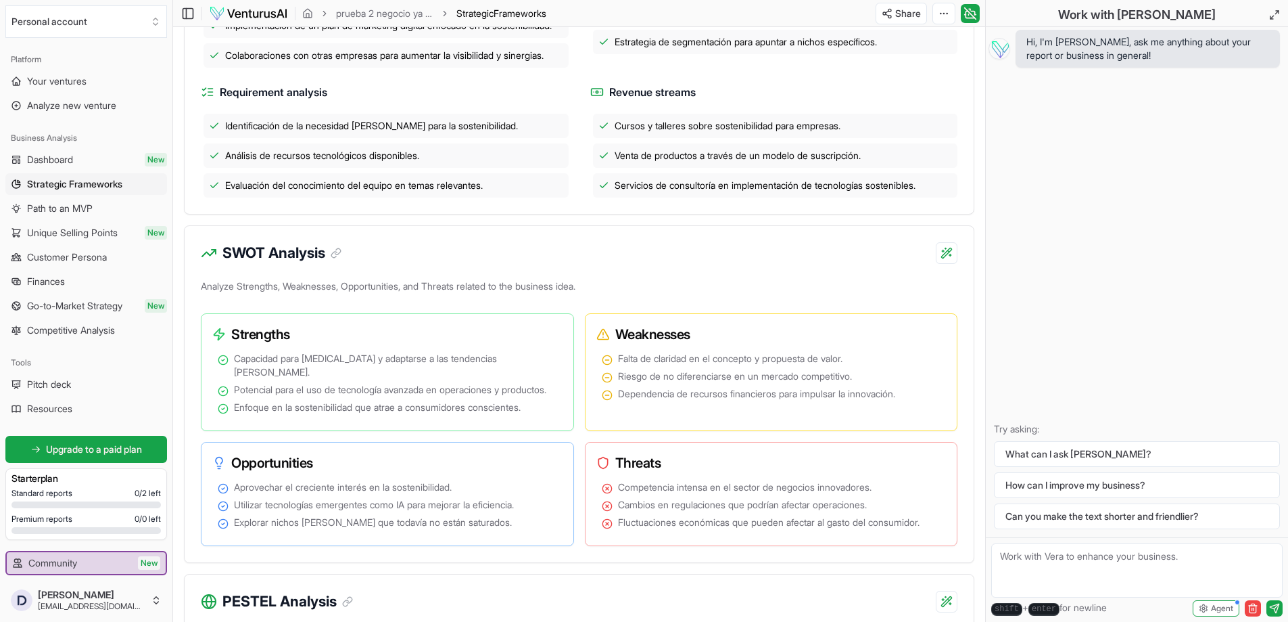
scroll to position [2521, 0]
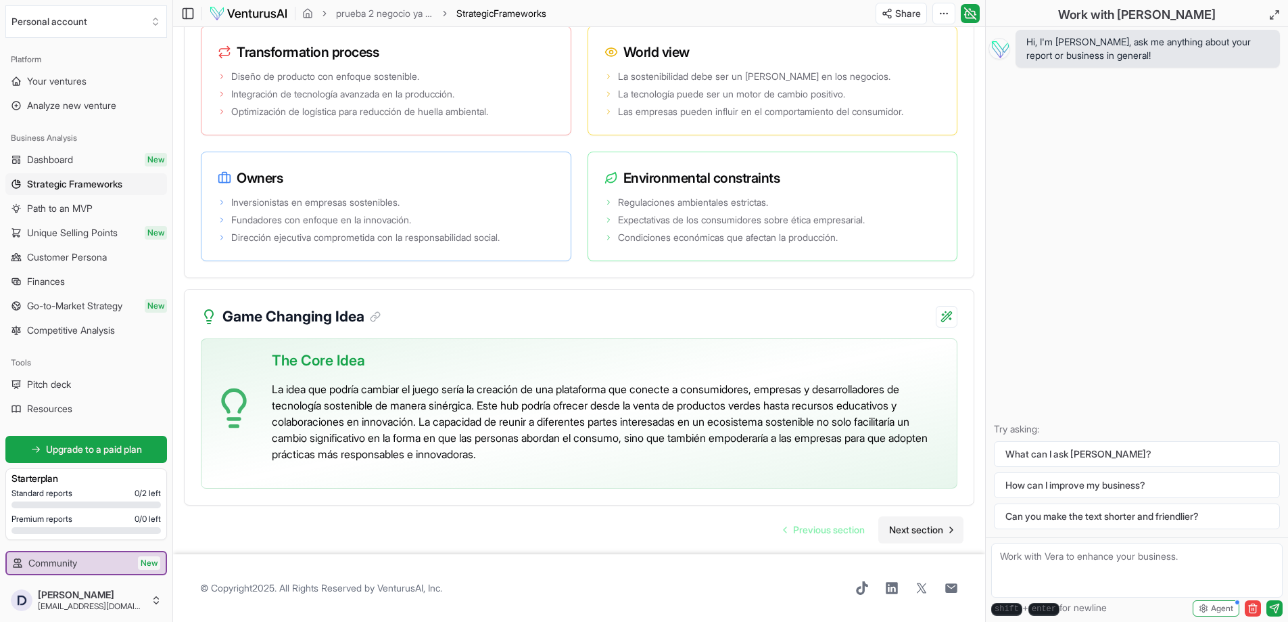
click at [899, 530] on span "Next section" at bounding box center [916, 530] width 54 height 14
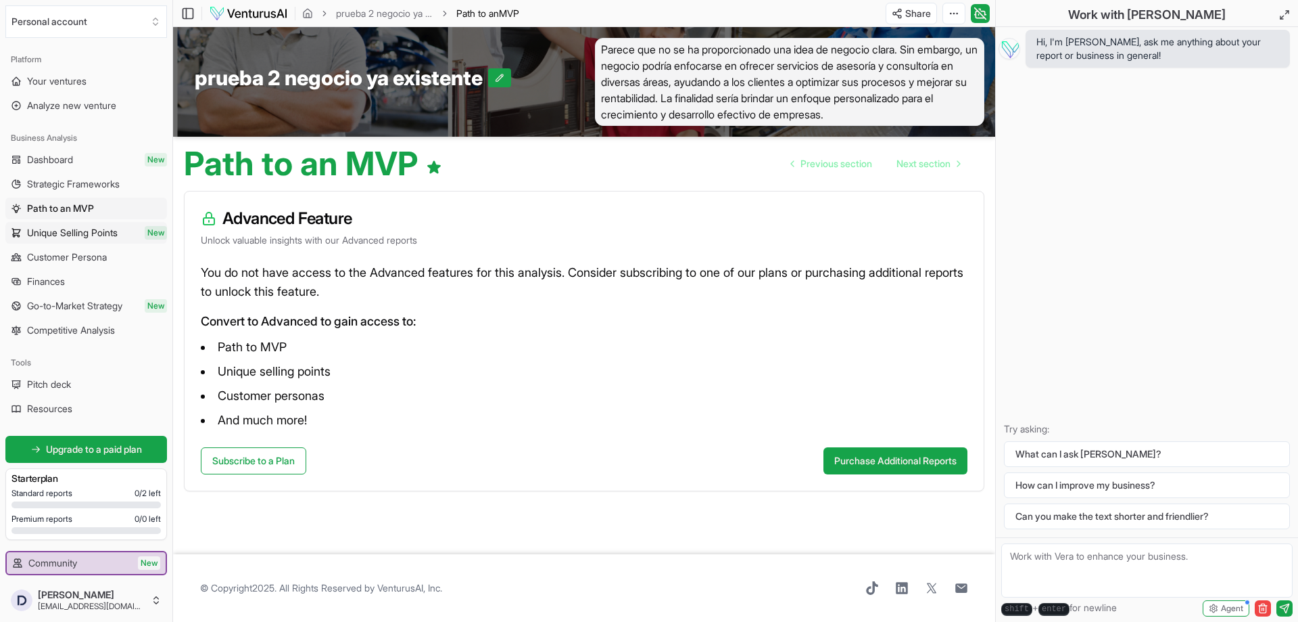
click at [37, 232] on span "Unique Selling Points" at bounding box center [72, 233] width 91 height 14
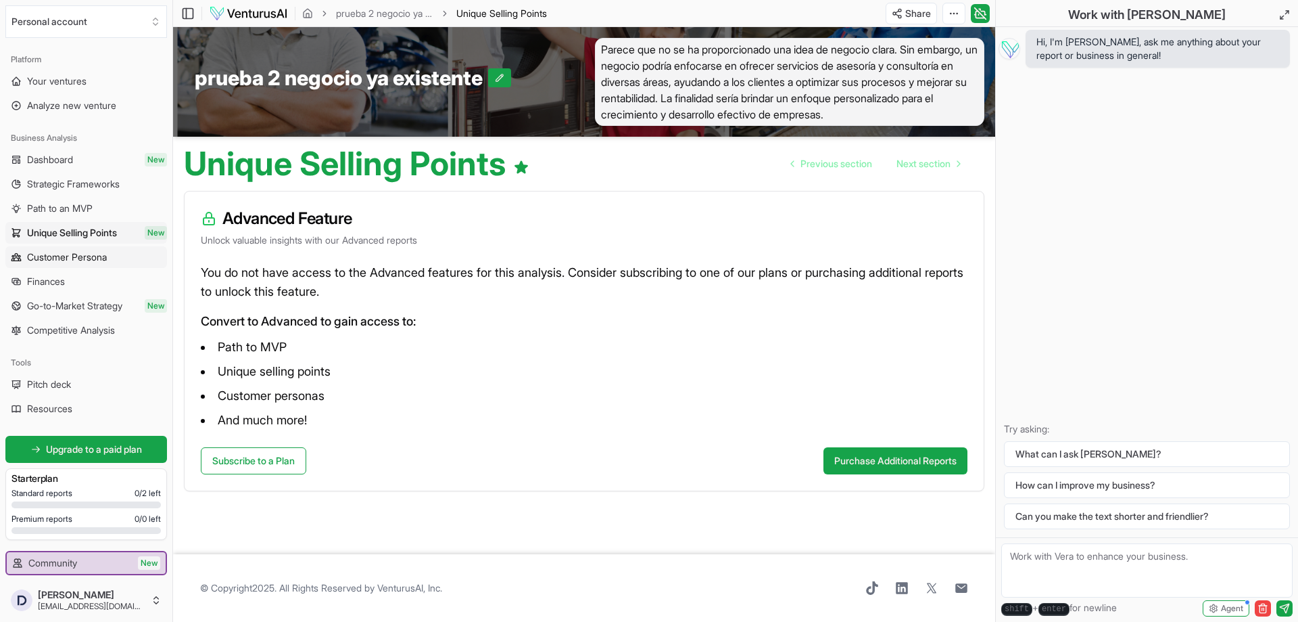
click at [70, 258] on span "Customer Persona" at bounding box center [67, 257] width 80 height 14
click at [61, 274] on link "Finances" at bounding box center [86, 282] width 162 height 22
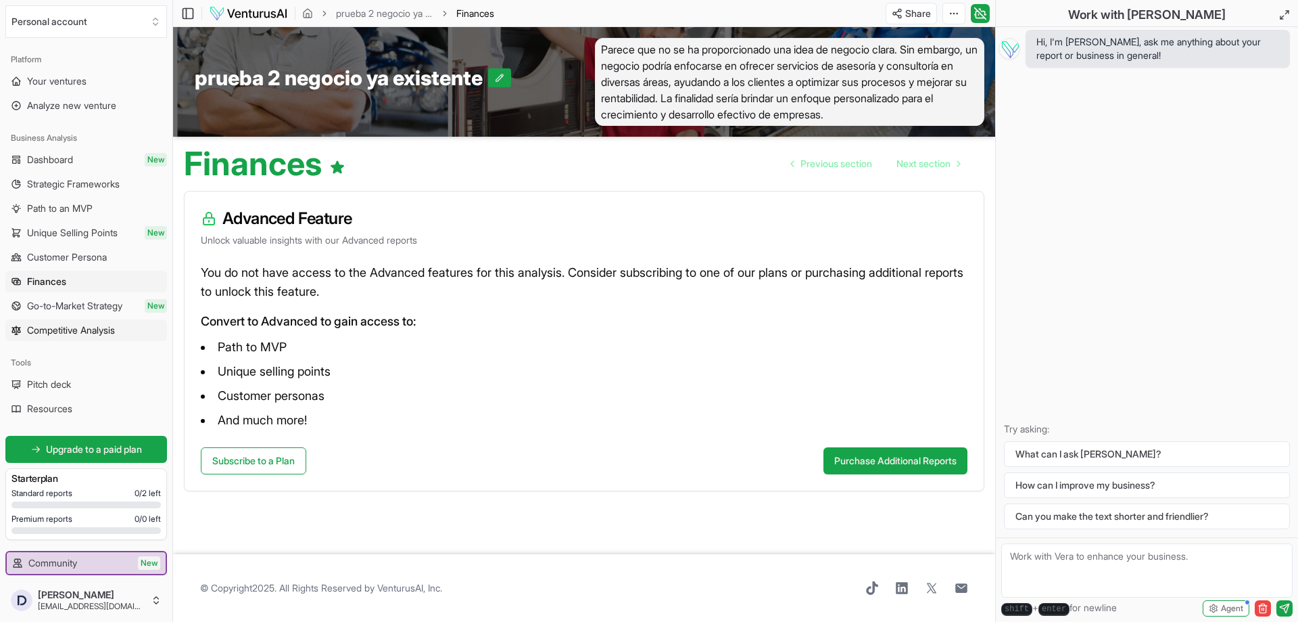
click at [93, 329] on span "Competitive Analysis" at bounding box center [71, 330] width 88 height 14
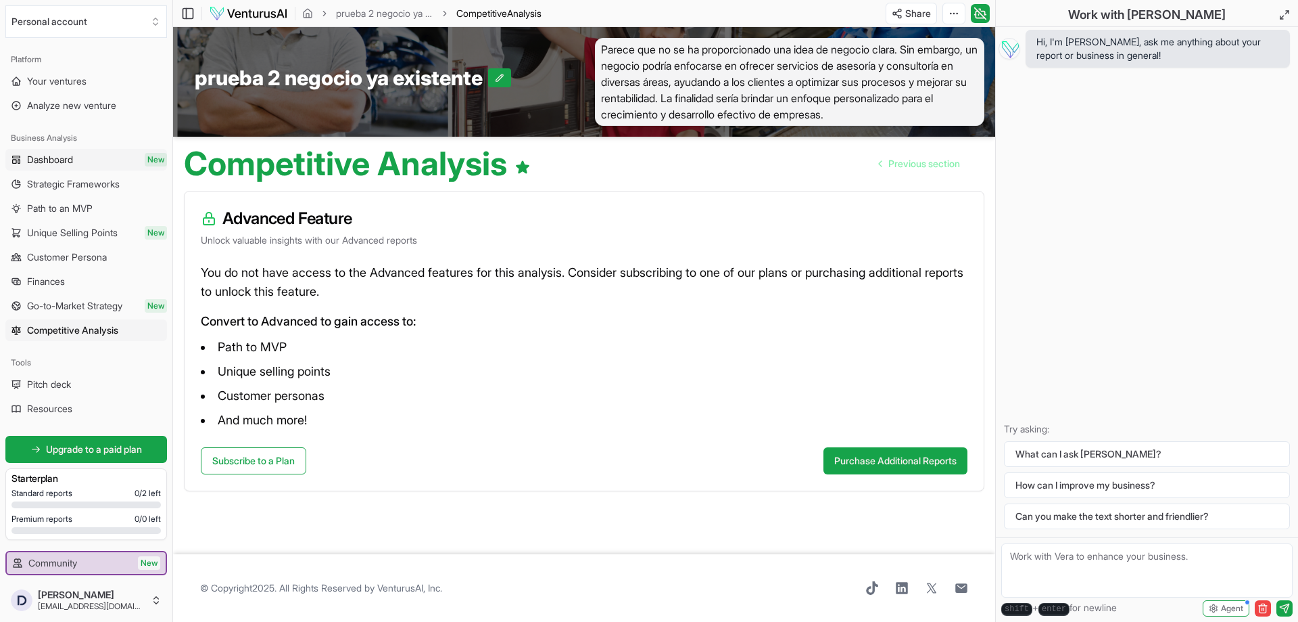
click at [72, 163] on span "Dashboard" at bounding box center [50, 160] width 46 height 14
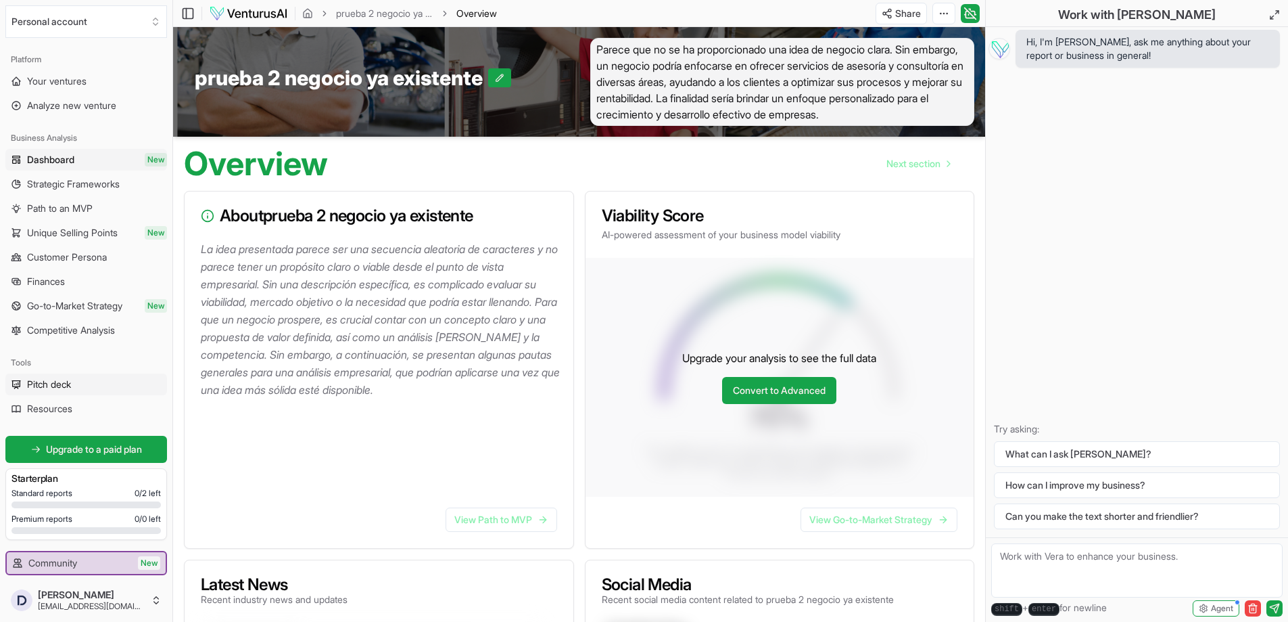
click at [129, 387] on link "Pitch deck" at bounding box center [86, 384] width 162 height 22
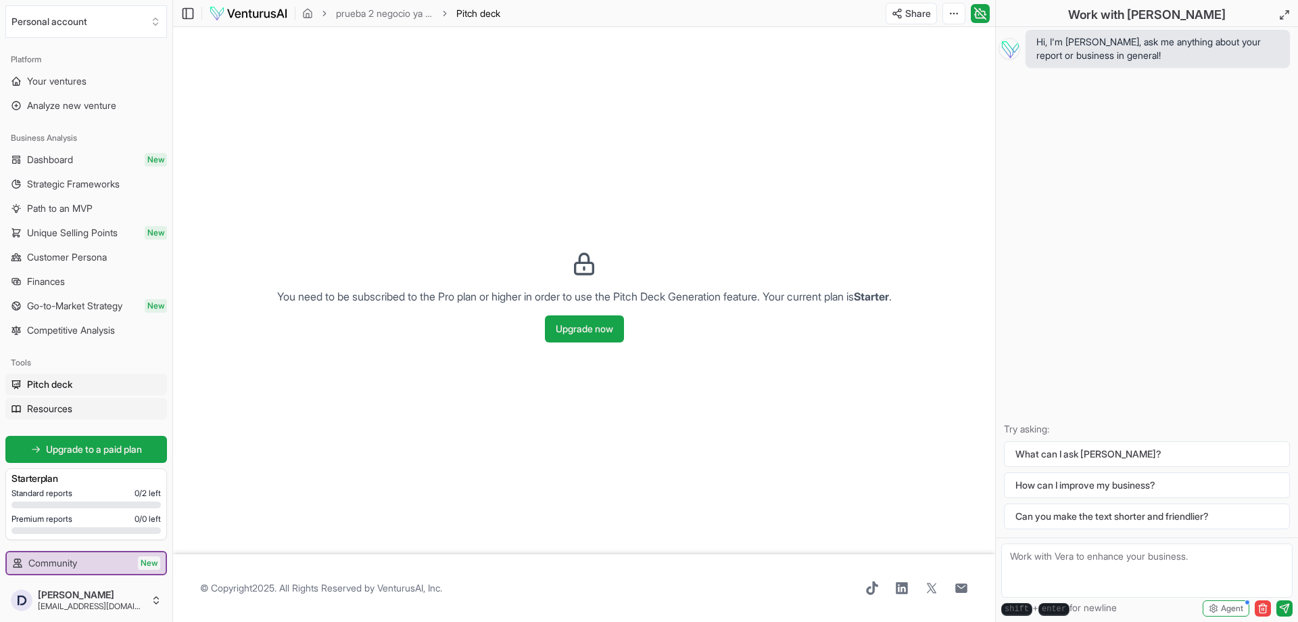
click at [116, 402] on link "Resources" at bounding box center [86, 409] width 162 height 22
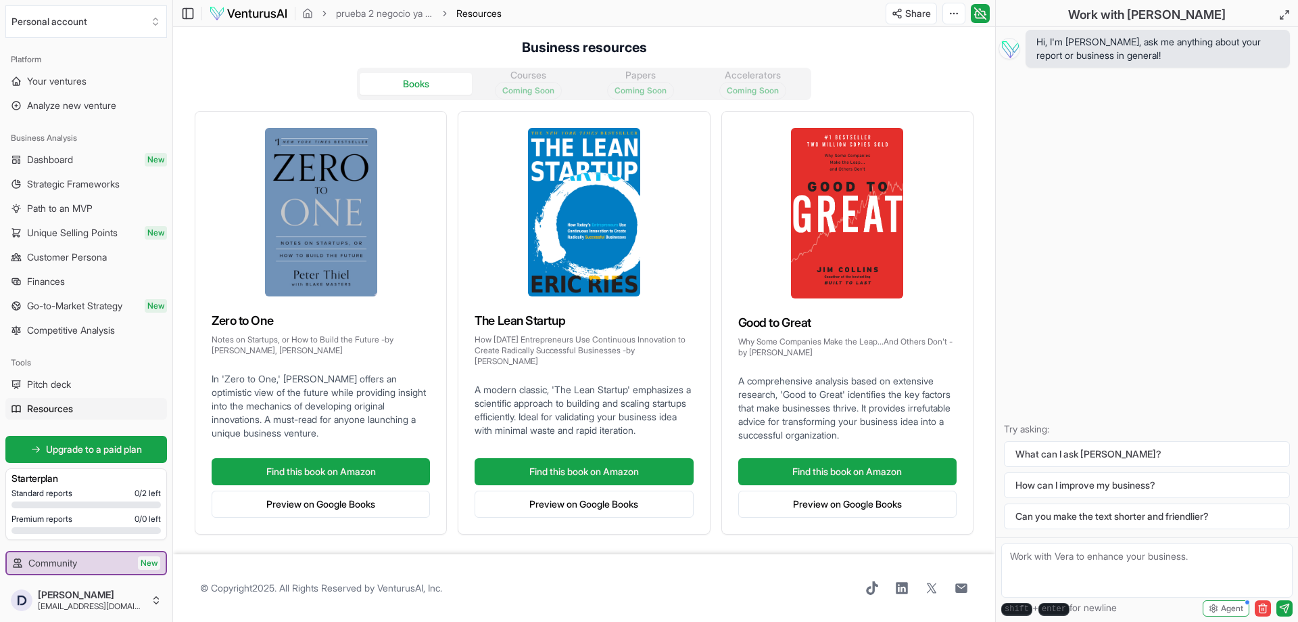
click at [70, 503] on div at bounding box center [85, 504] width 149 height 7
click at [81, 86] on span "Your ventures" at bounding box center [57, 81] width 60 height 14
click at [83, 110] on span "Analyze new venture" at bounding box center [71, 106] width 89 height 14
click at [59, 159] on span "Dashboard" at bounding box center [50, 160] width 46 height 14
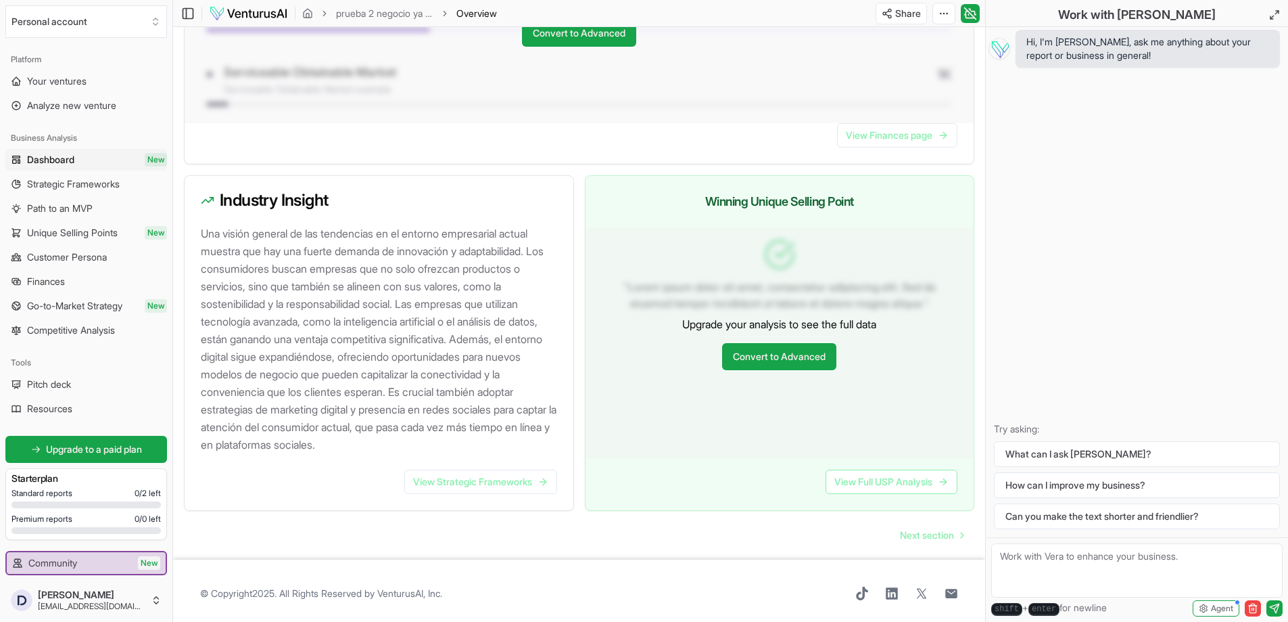
scroll to position [1213, 0]
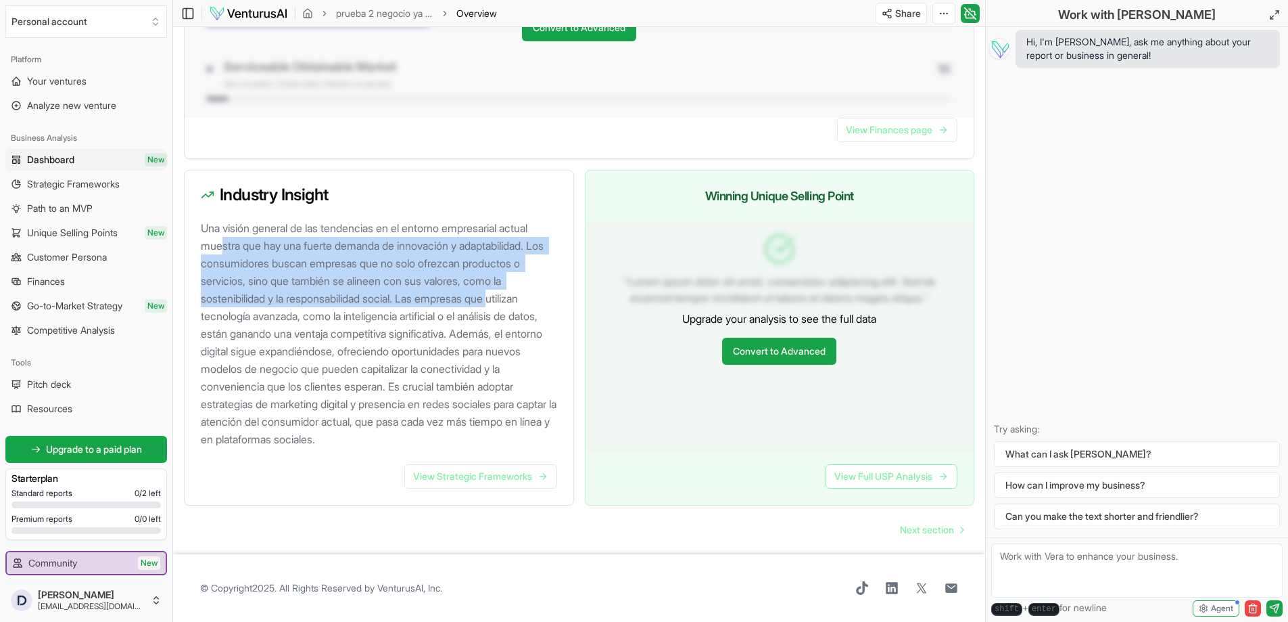
drag, startPoint x: 298, startPoint y: 254, endPoint x: 507, endPoint y: 294, distance: 213.3
click at [507, 294] on p "Una visión general de las tendencias en el entorno empresarial actual muestra q…" at bounding box center [382, 333] width 362 height 229
click at [513, 247] on p "Una visión general de las tendencias en el entorno empresarial actual muestra q…" at bounding box center [382, 333] width 362 height 229
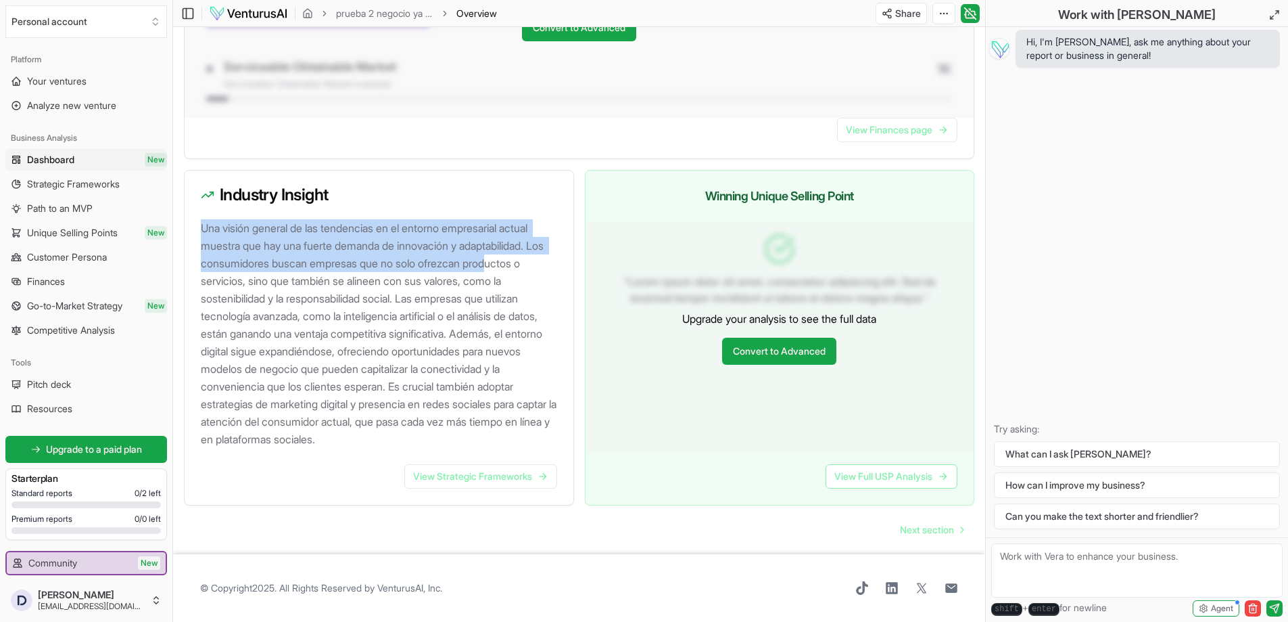
drag, startPoint x: 200, startPoint y: 224, endPoint x: 523, endPoint y: 267, distance: 326.2
click at [523, 267] on p "Una visión general de las tendencias en el entorno empresarial actual muestra q…" at bounding box center [382, 333] width 362 height 229
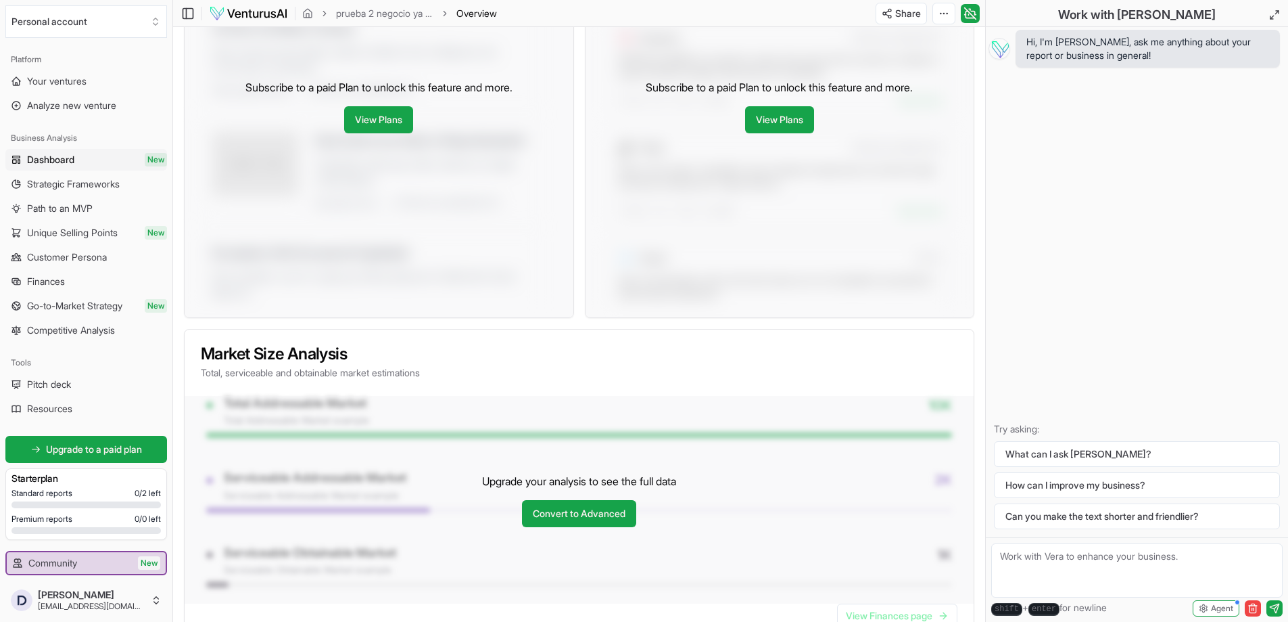
scroll to position [333, 0]
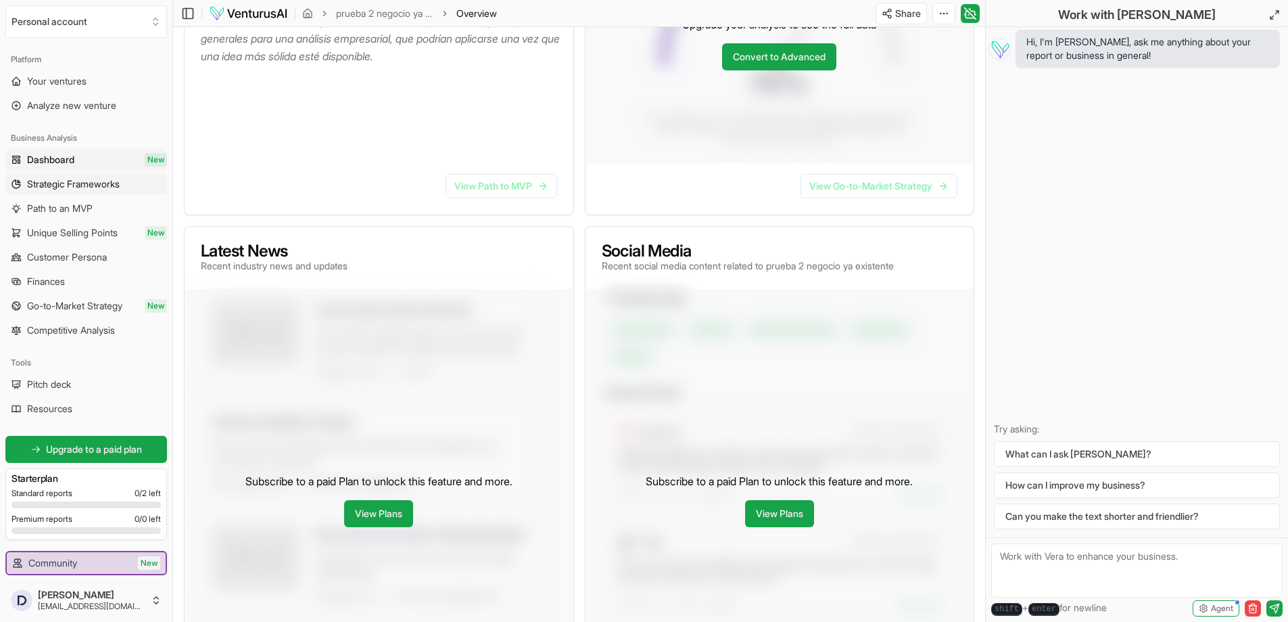
click at [57, 194] on link "Strategic Frameworks" at bounding box center [86, 184] width 162 height 22
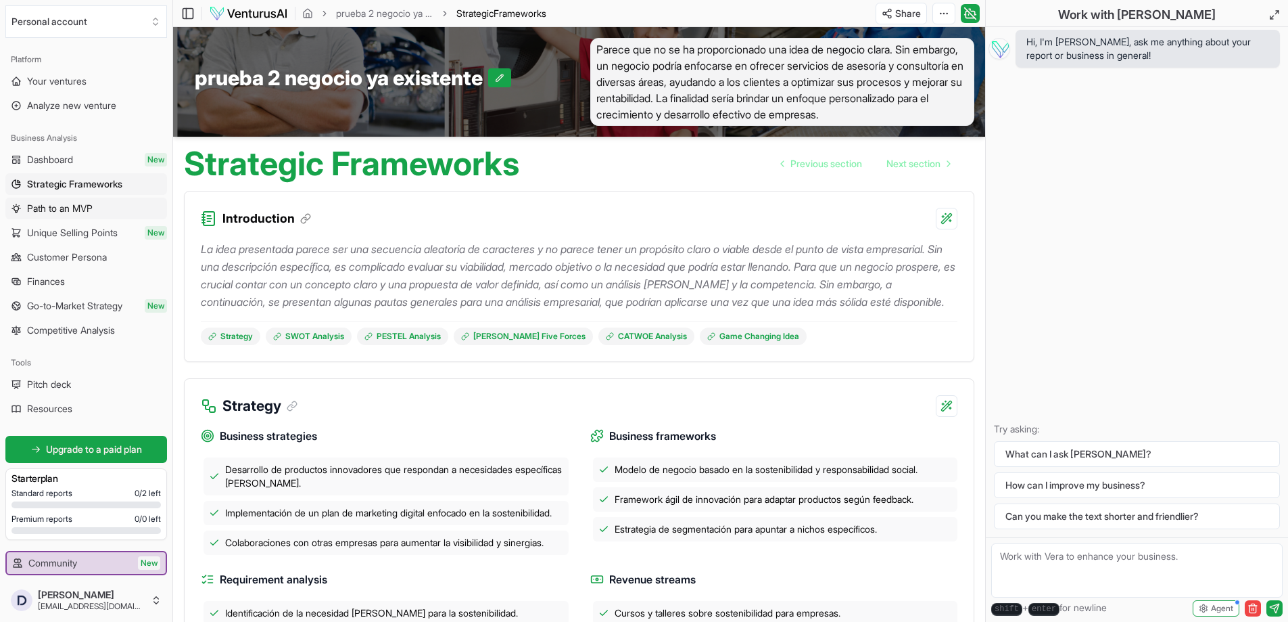
click at [91, 212] on span "Path to an MVP" at bounding box center [60, 209] width 66 height 14
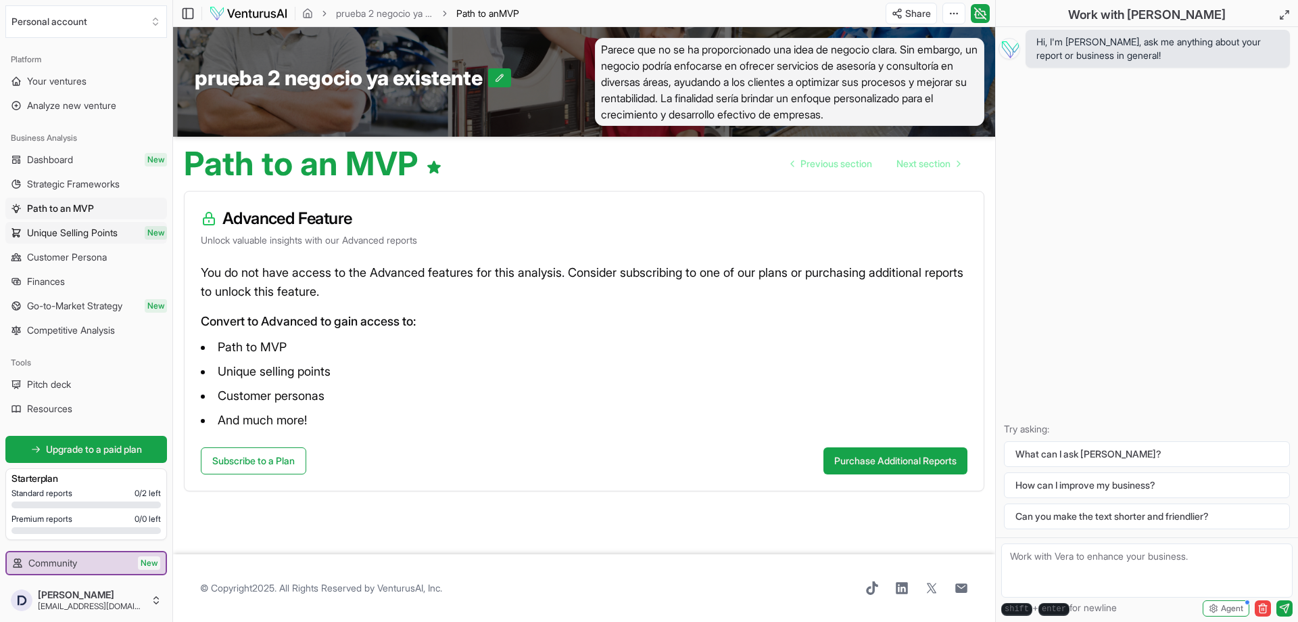
click at [68, 229] on span "Unique Selling Points" at bounding box center [72, 233] width 91 height 14
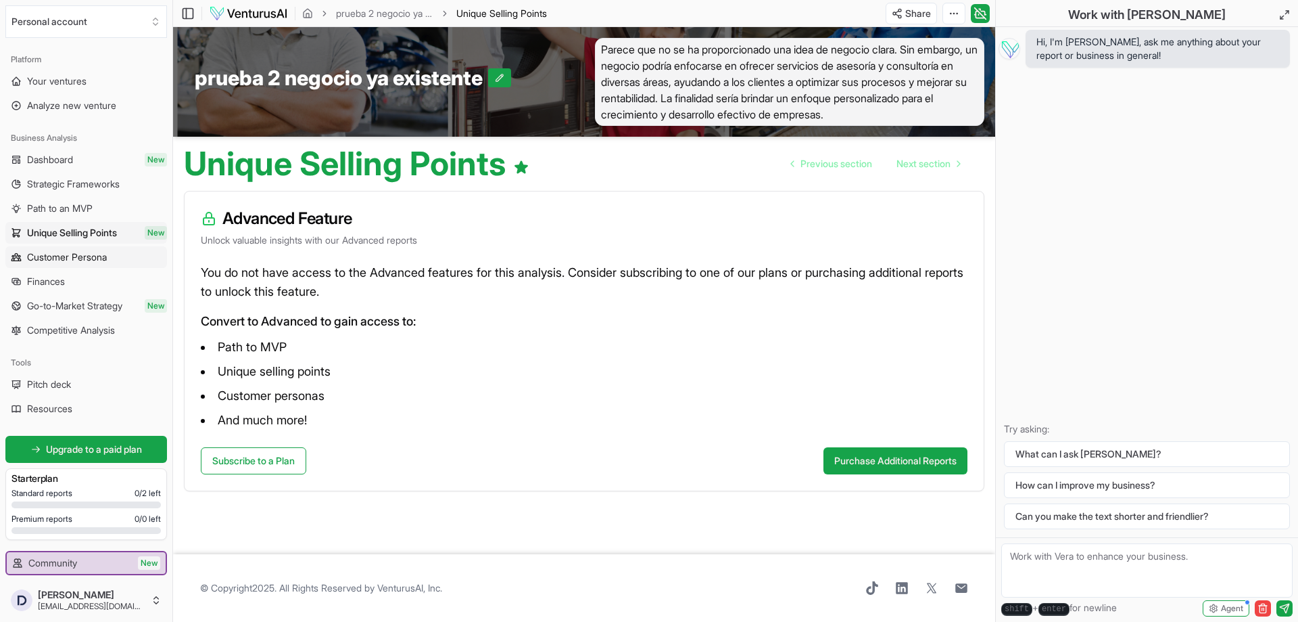
click at [58, 252] on span "Customer Persona" at bounding box center [67, 257] width 80 height 14
click at [62, 276] on span "Finances" at bounding box center [46, 282] width 38 height 14
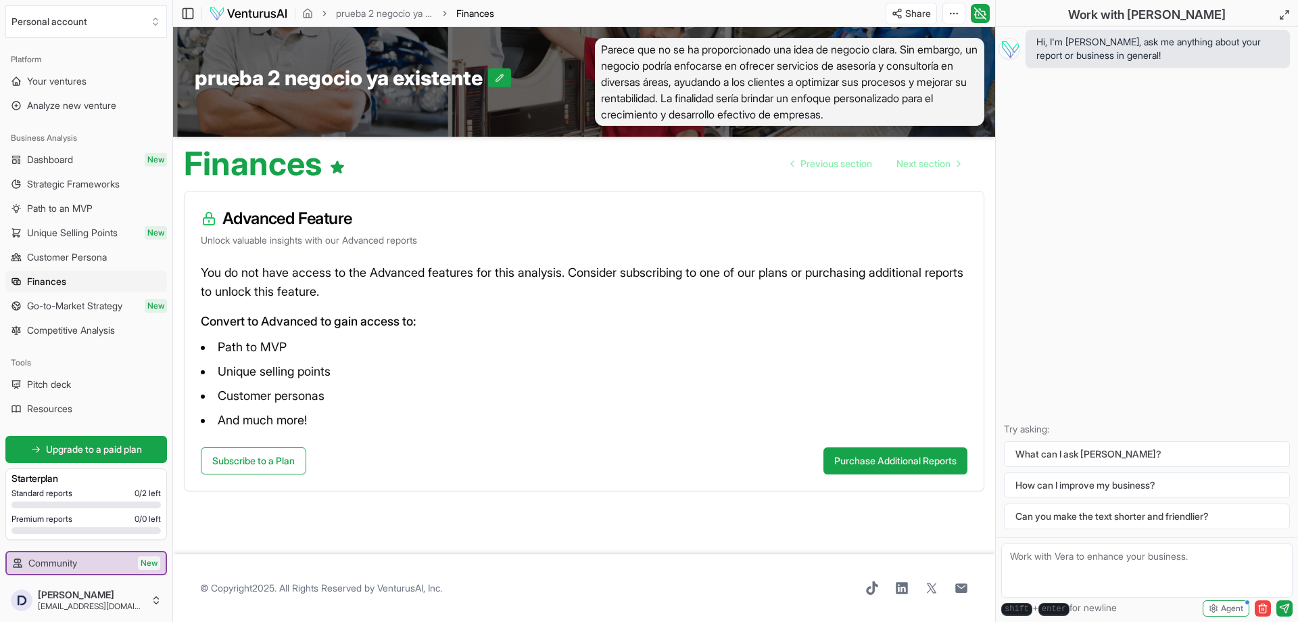
click at [73, 297] on link "Go-to-Market Strategy New" at bounding box center [86, 306] width 162 height 22
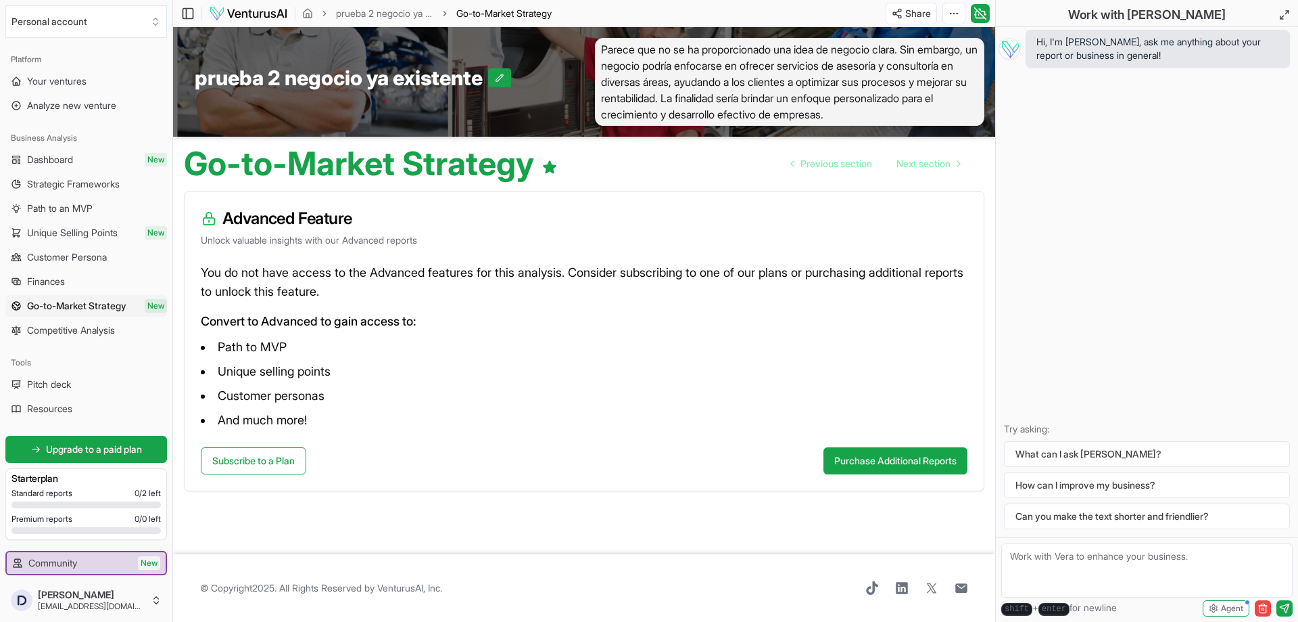
click at [71, 325] on span "Competitive Analysis" at bounding box center [71, 330] width 88 height 14
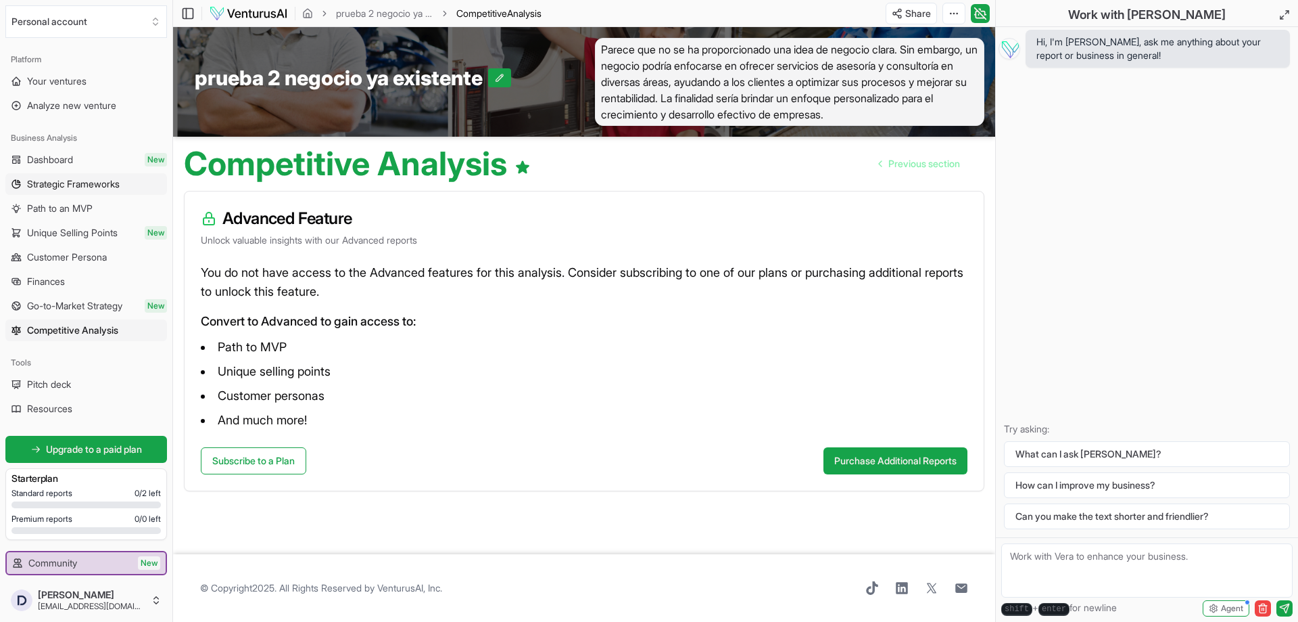
click at [108, 185] on span "Strategic Frameworks" at bounding box center [73, 184] width 93 height 14
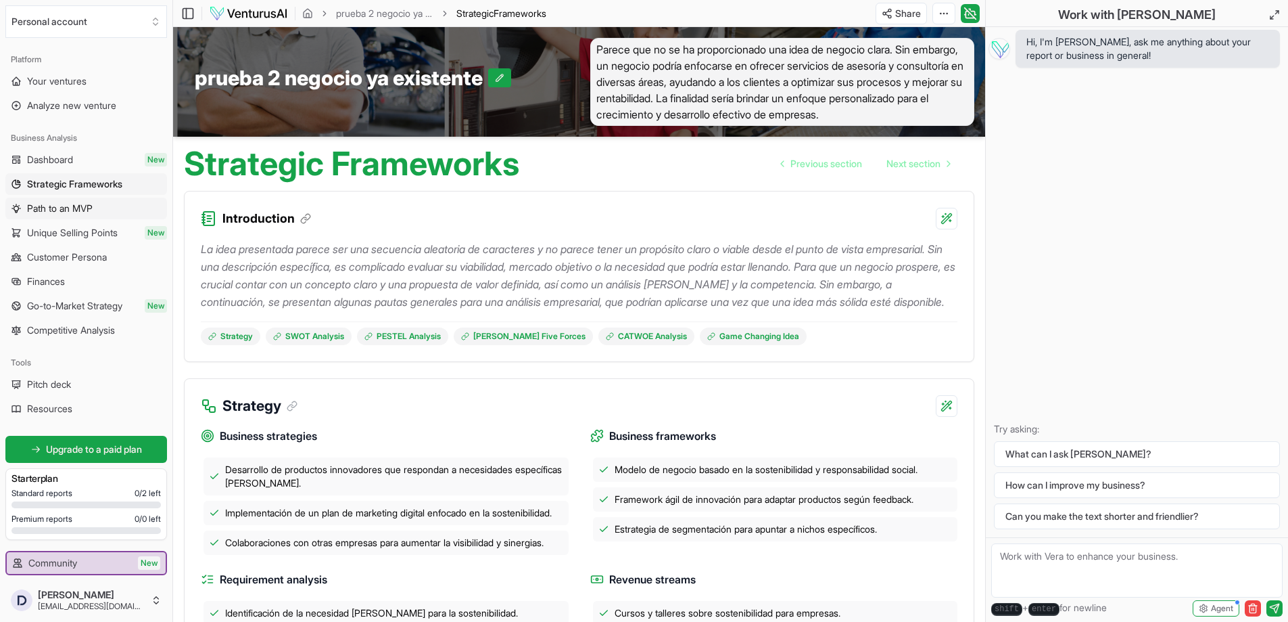
click at [70, 212] on span "Path to an MVP" at bounding box center [60, 209] width 66 height 14
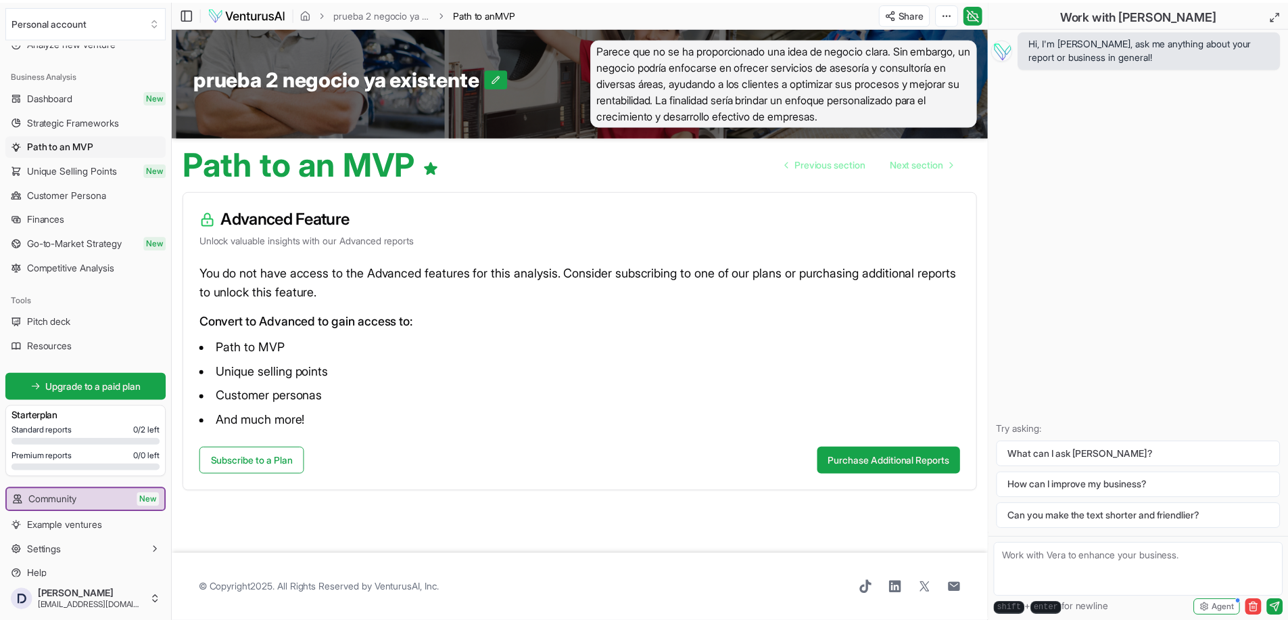
scroll to position [75, 0]
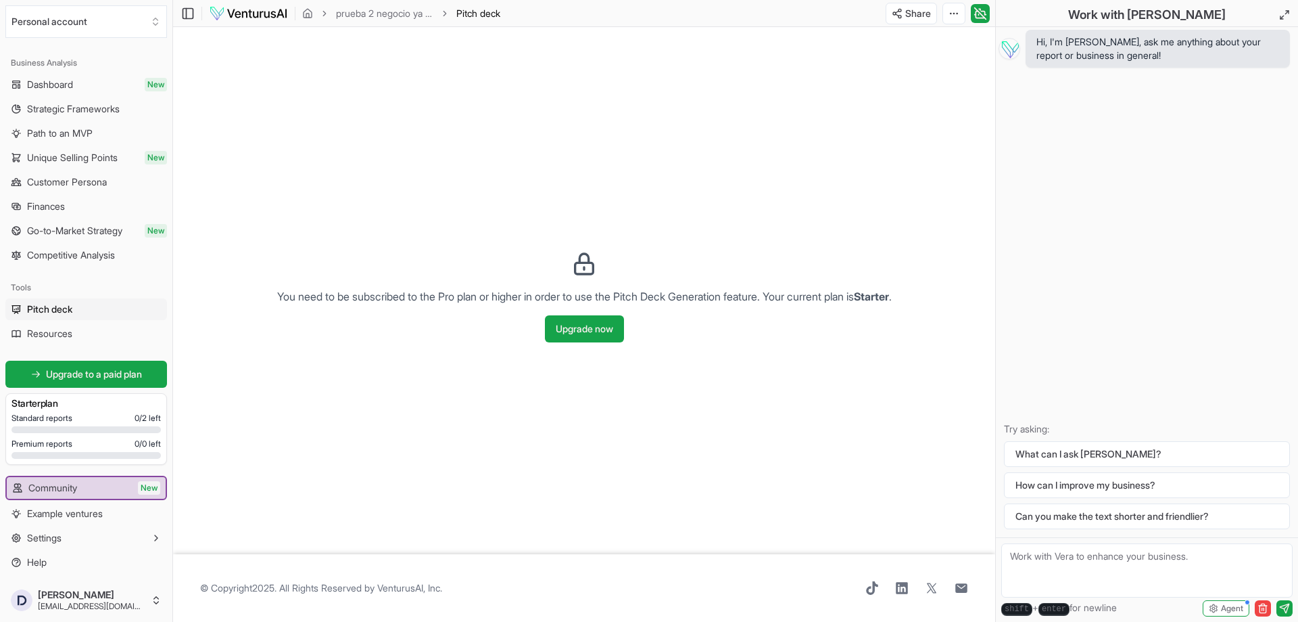
click at [109, 348] on div "Tools Pitch deck Resources" at bounding box center [86, 310] width 172 height 78
click at [112, 335] on link "Resources" at bounding box center [86, 334] width 162 height 22
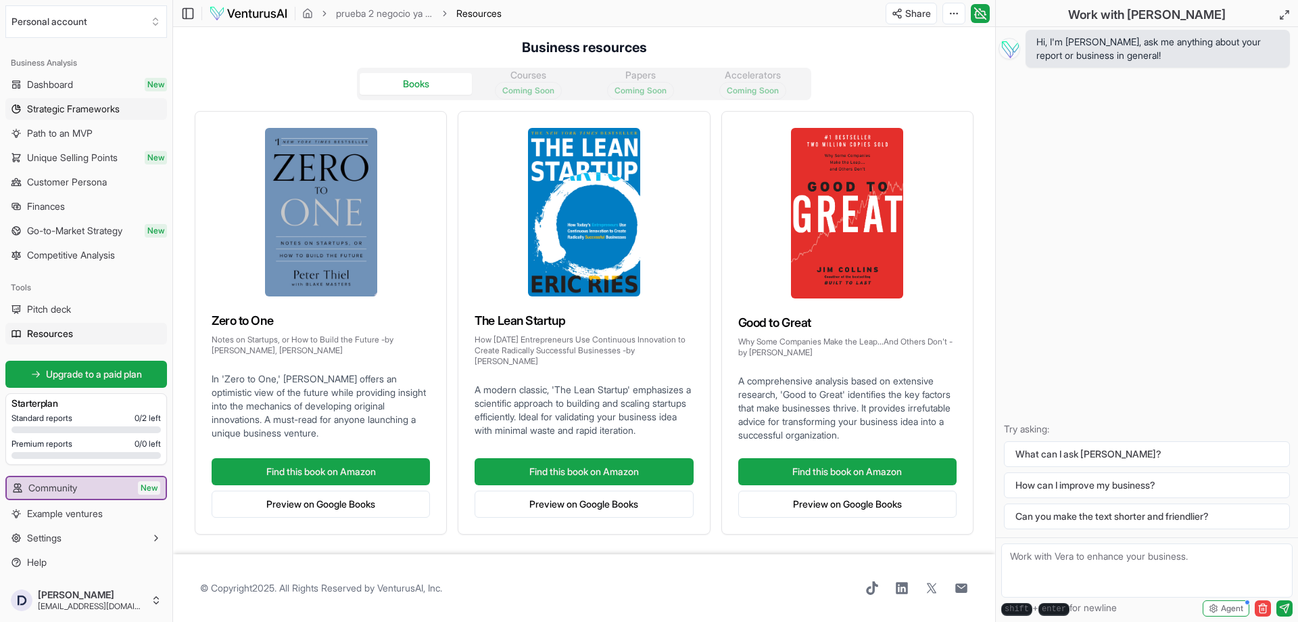
click at [82, 111] on span "Strategic Frameworks" at bounding box center [73, 109] width 93 height 14
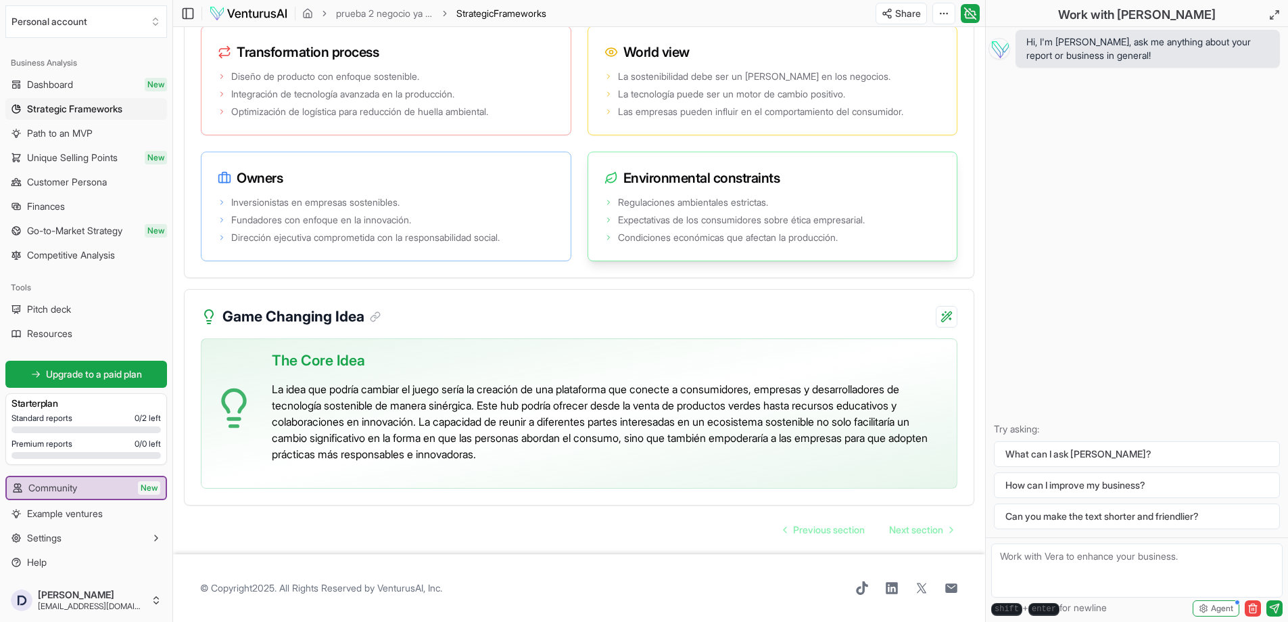
scroll to position [2521, 0]
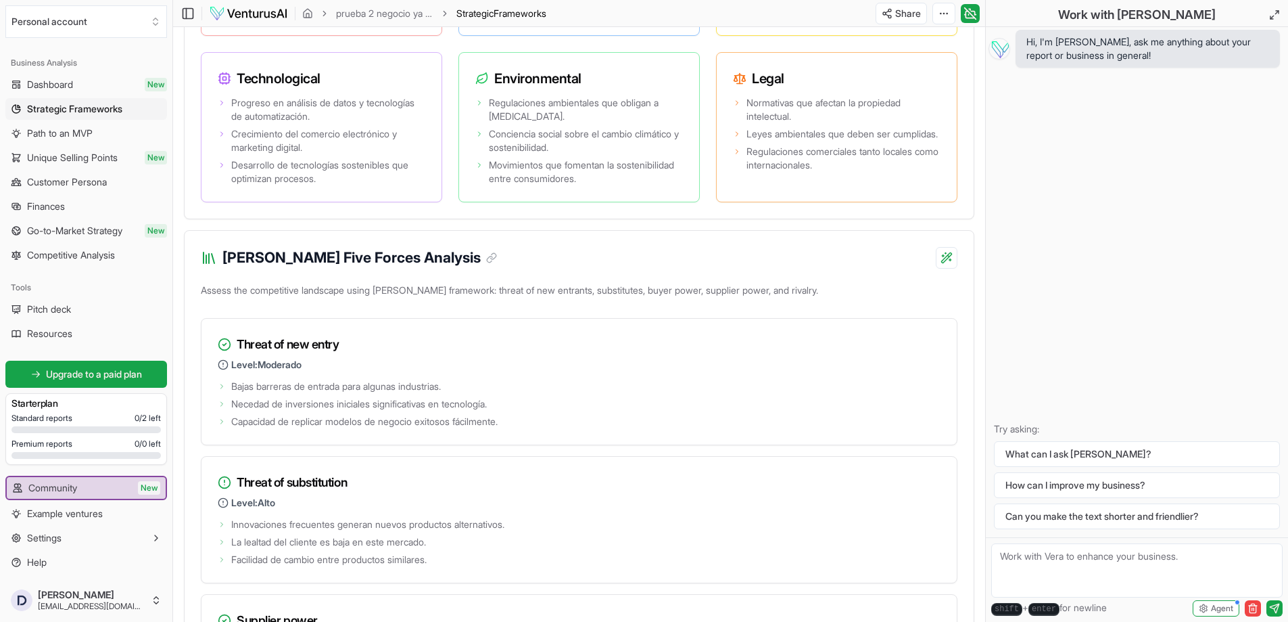
scroll to position [0, 0]
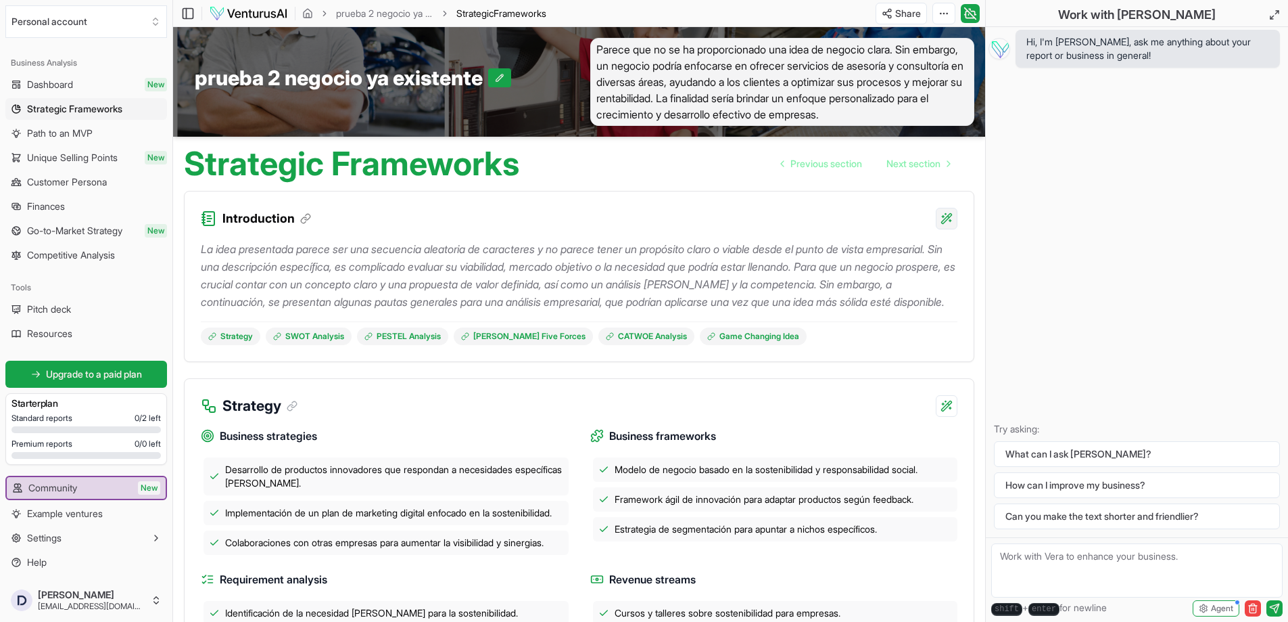
drag, startPoint x: 961, startPoint y: 227, endPoint x: 952, endPoint y: 226, distance: 8.8
click at [959, 227] on div "Introduction" at bounding box center [579, 210] width 789 height 38
click at [952, 226] on html "We value your privacy We use cookies to enhance your browsing experience, serve…" at bounding box center [644, 311] width 1288 height 622
click at [695, 176] on html "We value your privacy We use cookies to enhance your browsing experience, serve…" at bounding box center [644, 311] width 1288 height 622
click at [893, 14] on html "We value your privacy We use cookies to enhance your browsing experience, serve…" at bounding box center [644, 311] width 1288 height 622
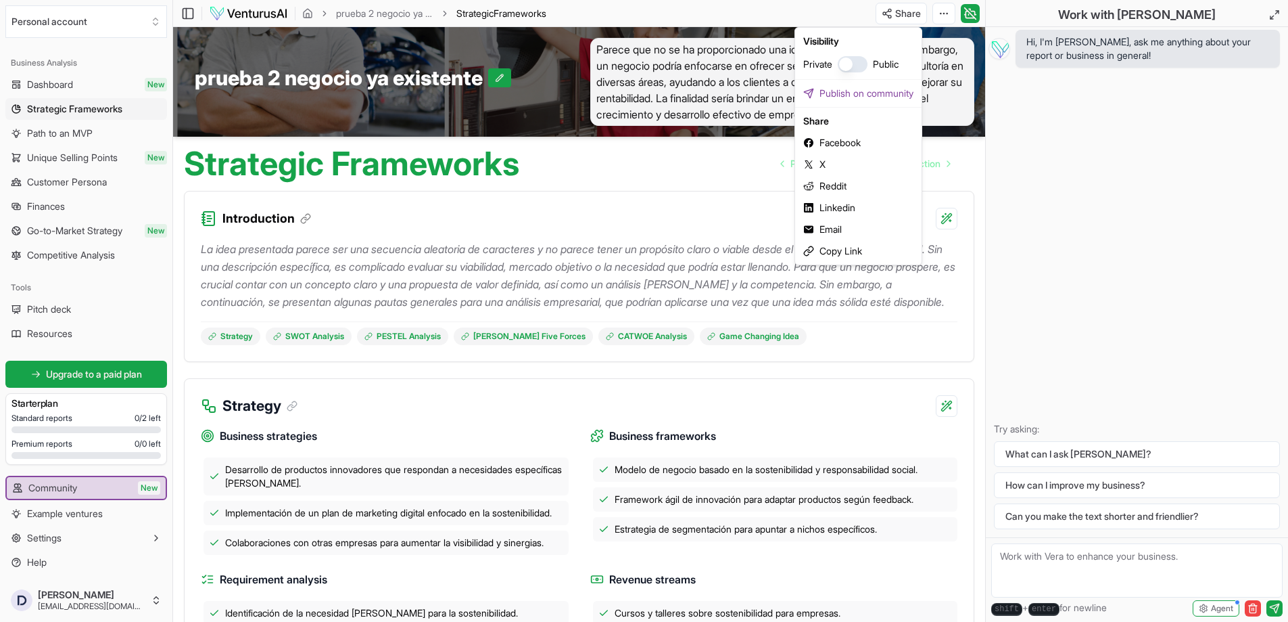
click at [733, 9] on html "We value your privacy We use cookies to enhance your browsing experience, serve…" at bounding box center [644, 311] width 1288 height 622
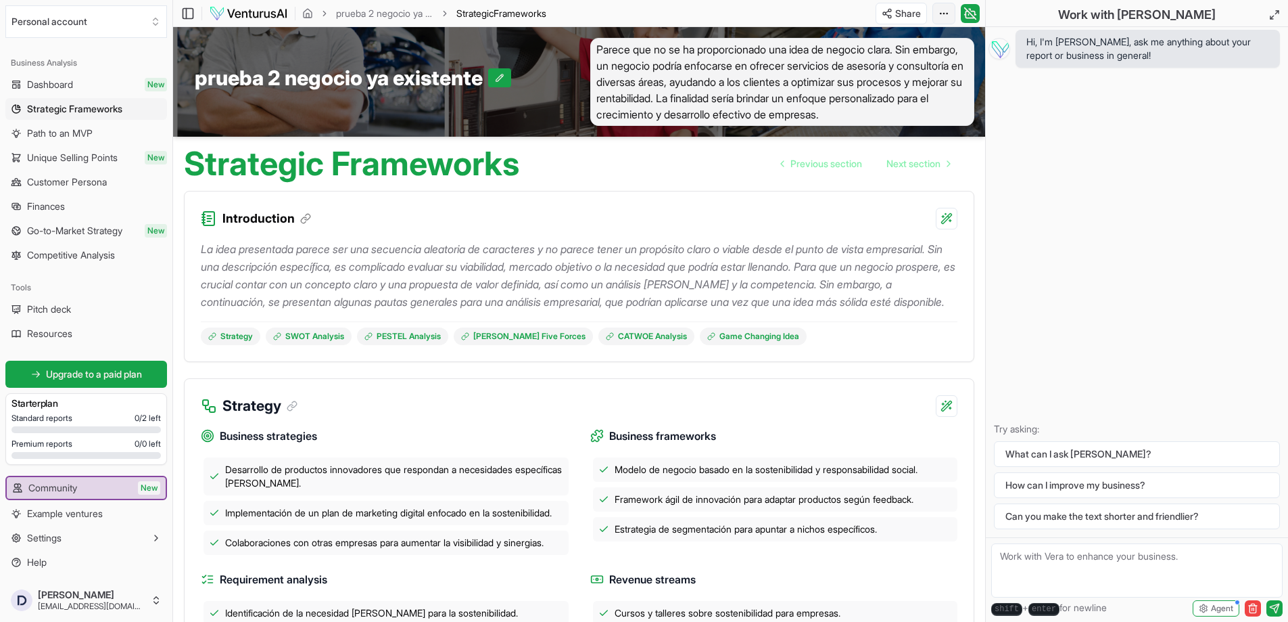
click at [939, 17] on html "We value your privacy We use cookies to enhance your browsing experience, serve…" at bounding box center [644, 311] width 1288 height 622
click at [773, 14] on html "We value your privacy We use cookies to enhance your browsing experience, serve…" at bounding box center [644, 311] width 1288 height 622
